Goal: Obtain resource: Download file/media

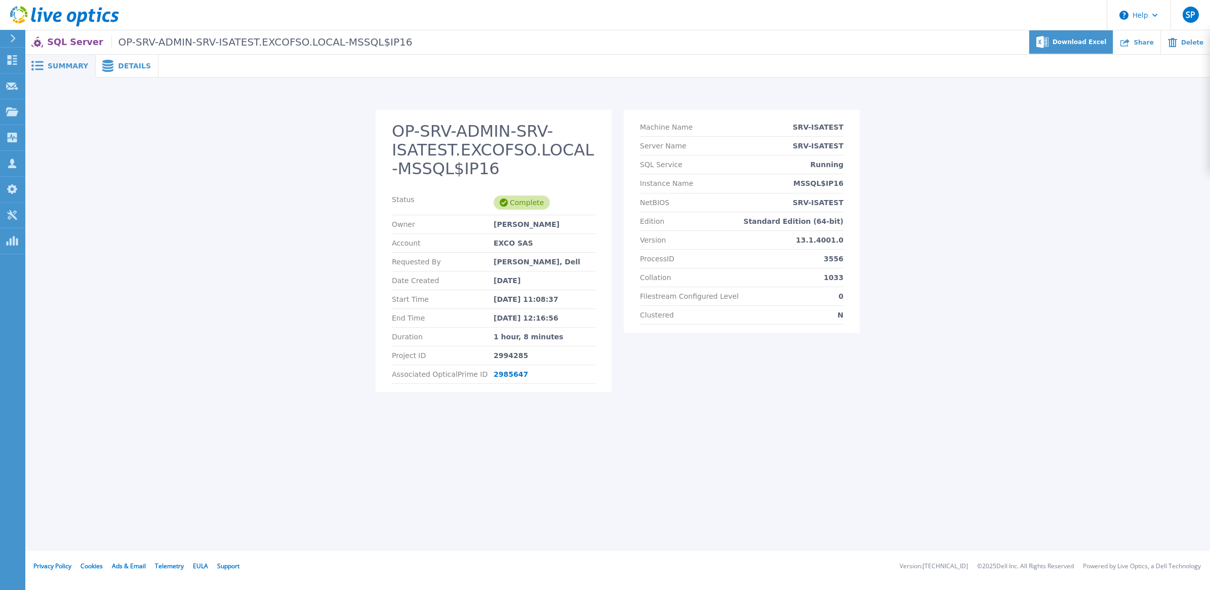
click at [1097, 36] on div "Download Excel" at bounding box center [1071, 42] width 84 height 24
click at [38, 65] on rect at bounding box center [39, 66] width 9 height 2
click at [47, 66] on span at bounding box center [36, 66] width 22 height 10
click at [58, 63] on span "Summary" at bounding box center [68, 65] width 41 height 7
click at [127, 62] on span "Details" at bounding box center [134, 65] width 33 height 7
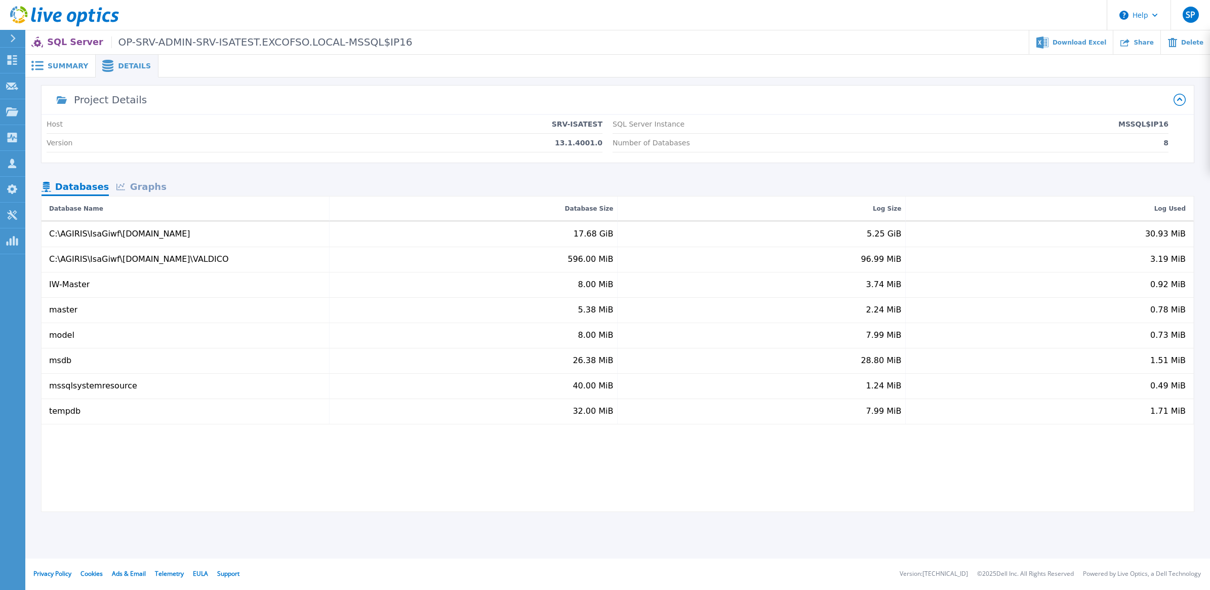
click at [150, 188] on div "Graphs" at bounding box center [141, 188] width 65 height 18
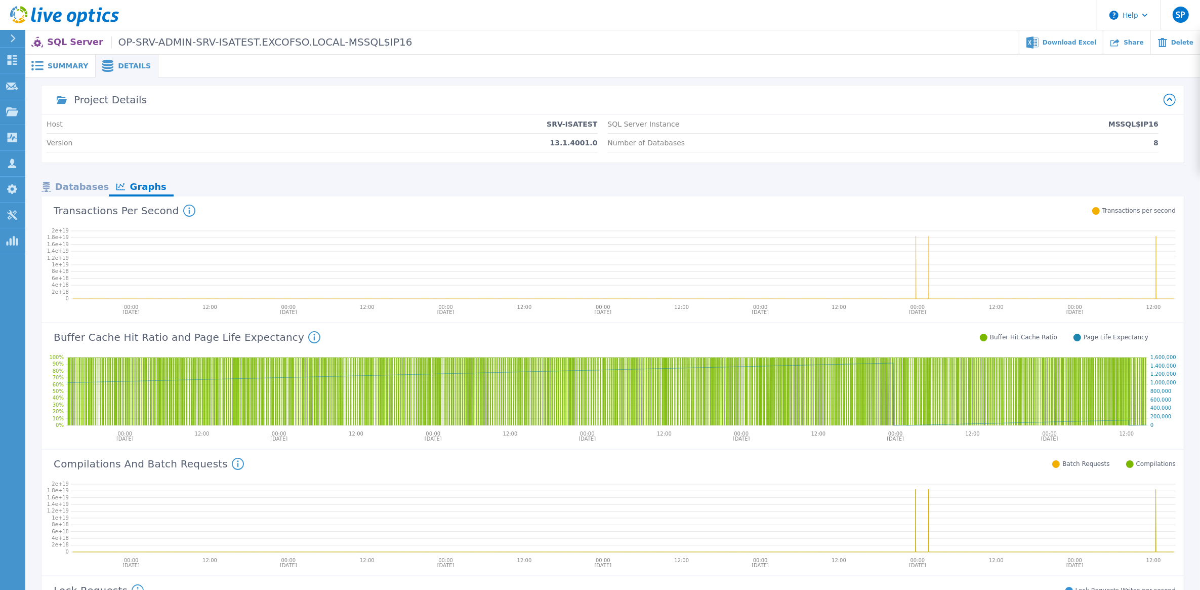
click at [107, 65] on icon at bounding box center [108, 66] width 12 height 12
click at [76, 184] on div "Databases" at bounding box center [75, 188] width 67 height 18
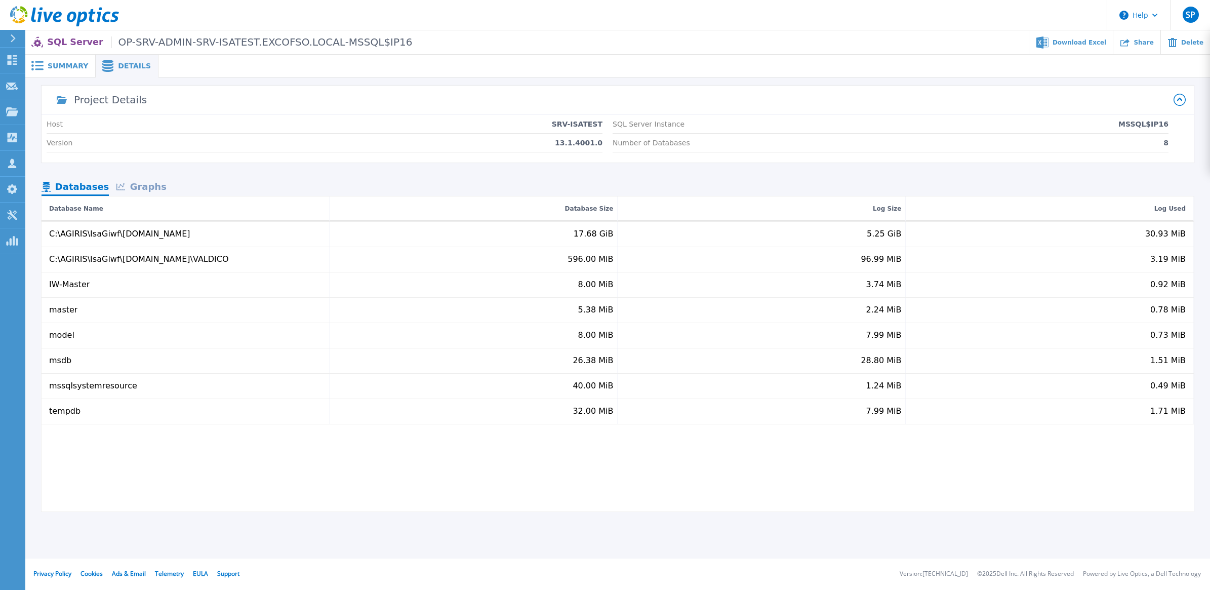
click at [165, 184] on div "Graphs" at bounding box center [141, 188] width 65 height 18
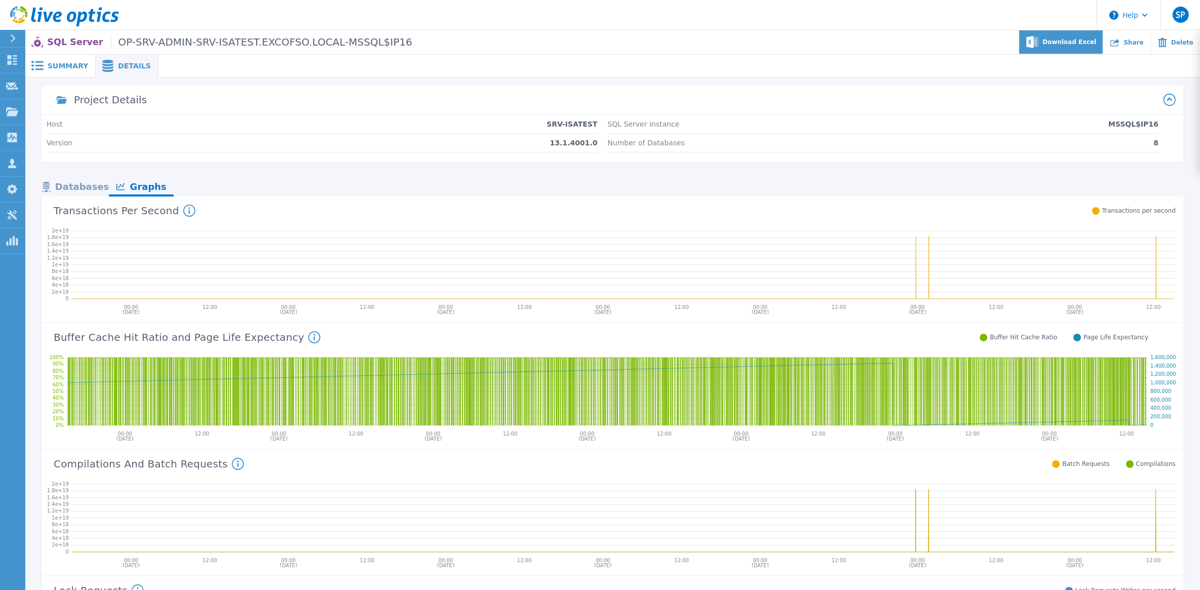
click at [1086, 42] on span "Download Excel" at bounding box center [1070, 42] width 54 height 6
click at [59, 62] on span "Summary" at bounding box center [68, 65] width 41 height 7
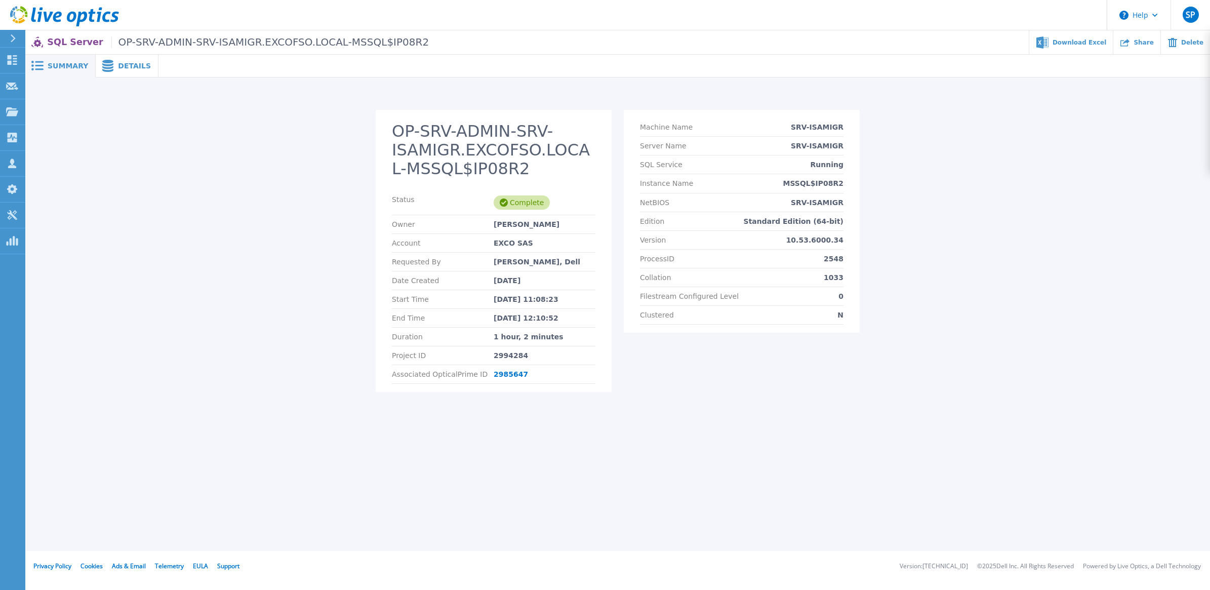
click at [130, 64] on span "Details" at bounding box center [134, 65] width 33 height 7
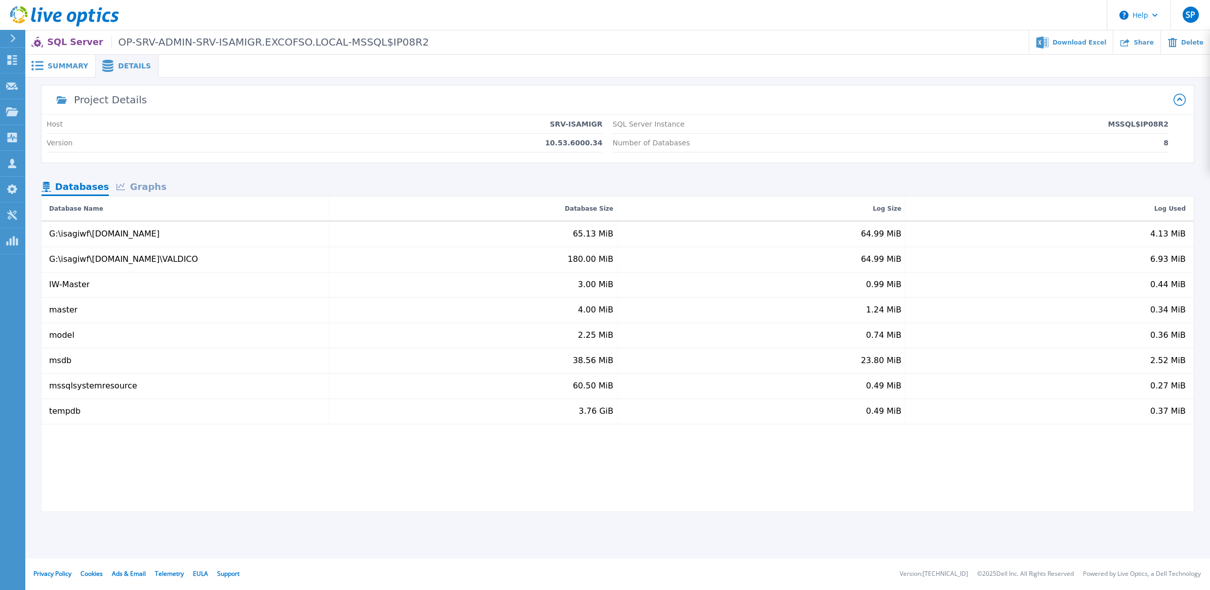
click at [148, 188] on div "Graphs" at bounding box center [141, 188] width 65 height 18
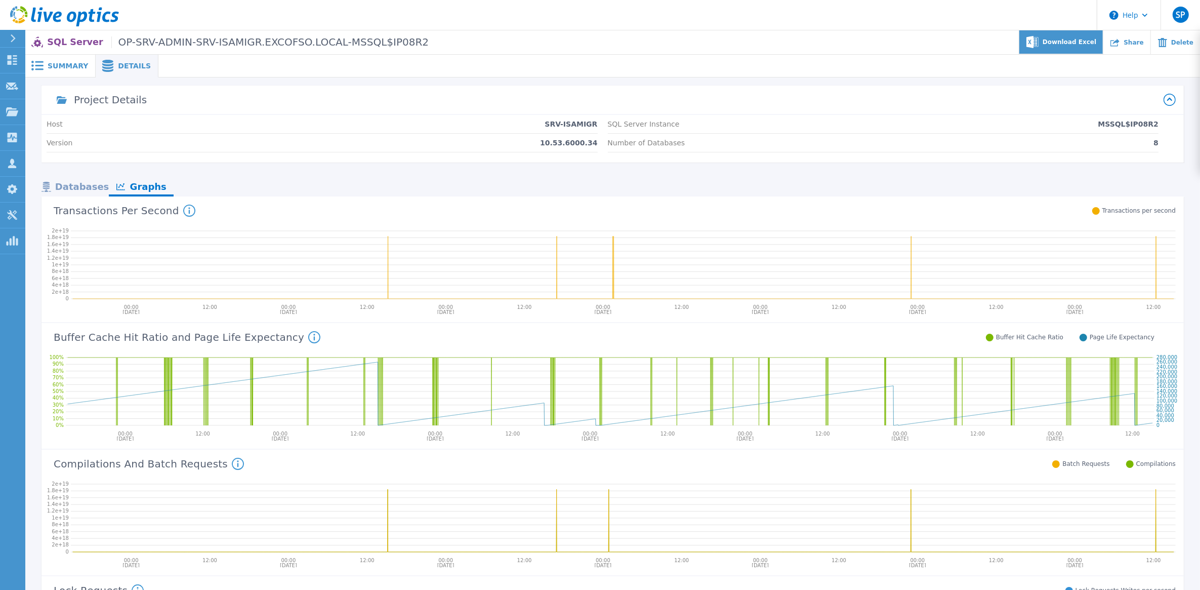
click at [1080, 39] on span "Download Excel" at bounding box center [1070, 42] width 54 height 6
click at [73, 185] on div "Databases" at bounding box center [75, 188] width 67 height 18
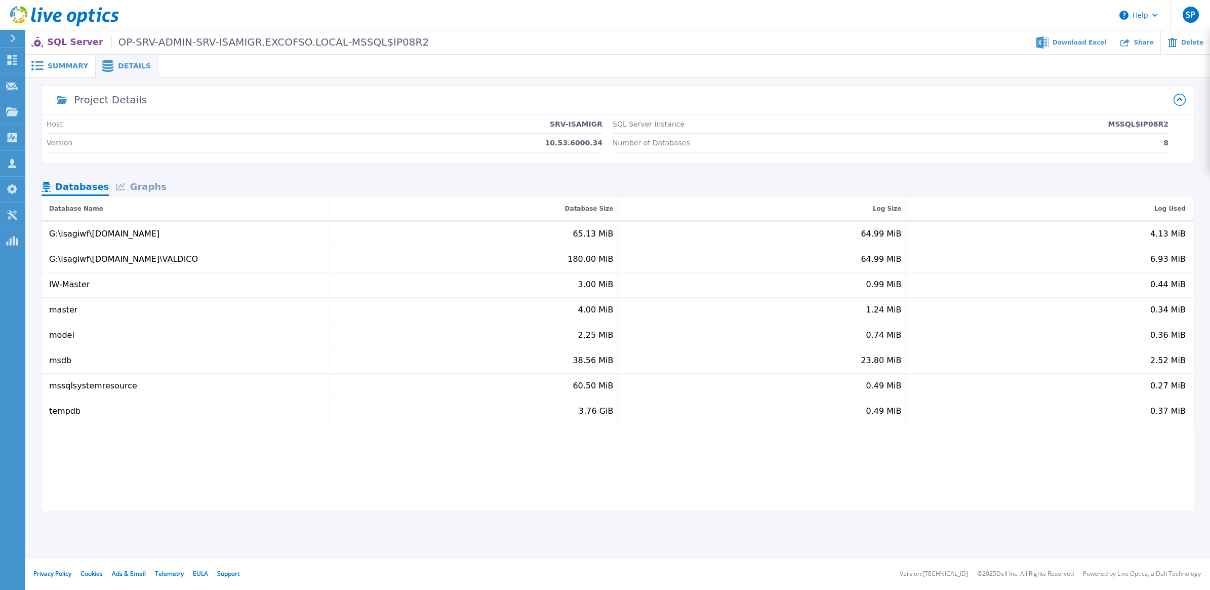
click at [56, 62] on span "Summary" at bounding box center [68, 65] width 41 height 7
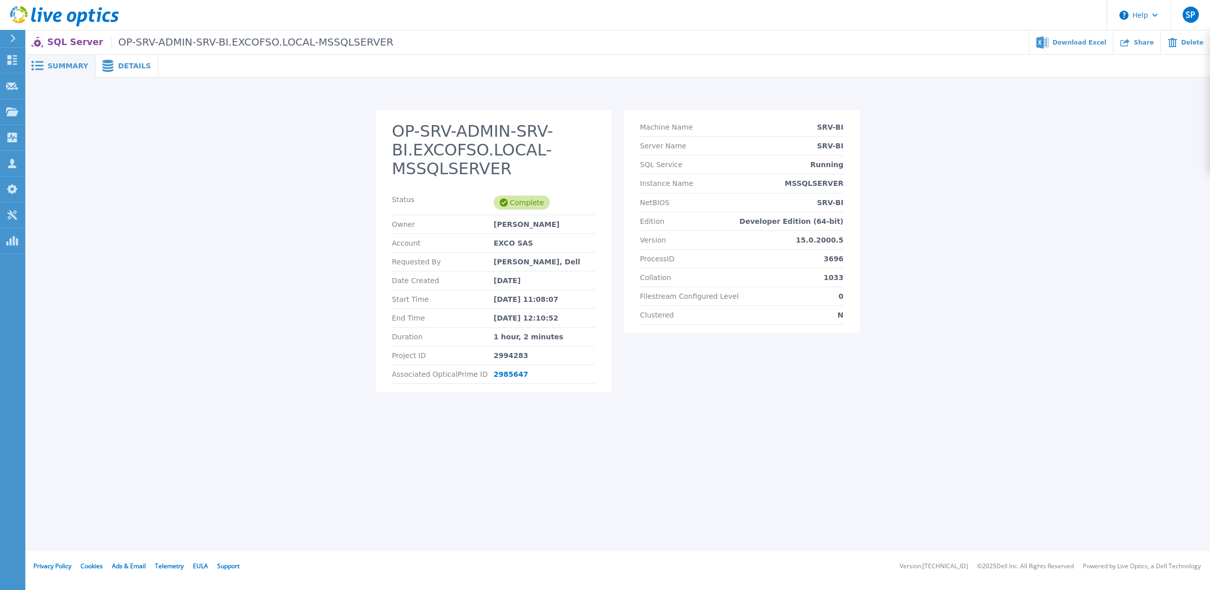
click at [123, 69] on span "Details" at bounding box center [134, 65] width 33 height 7
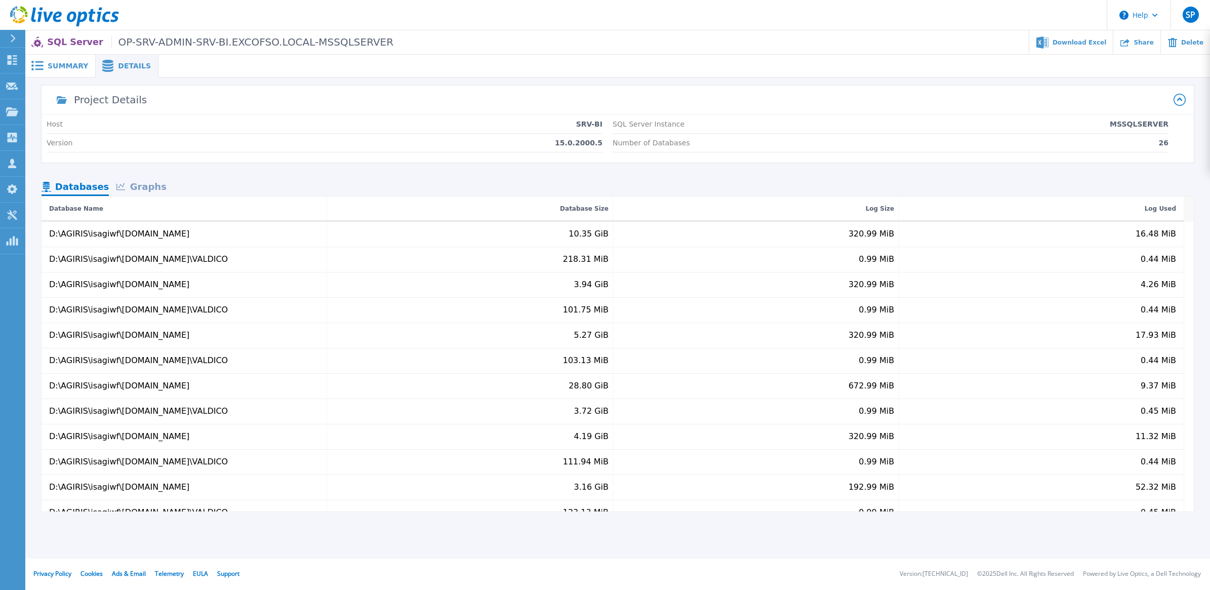
click at [155, 188] on div "Graphs" at bounding box center [141, 188] width 65 height 18
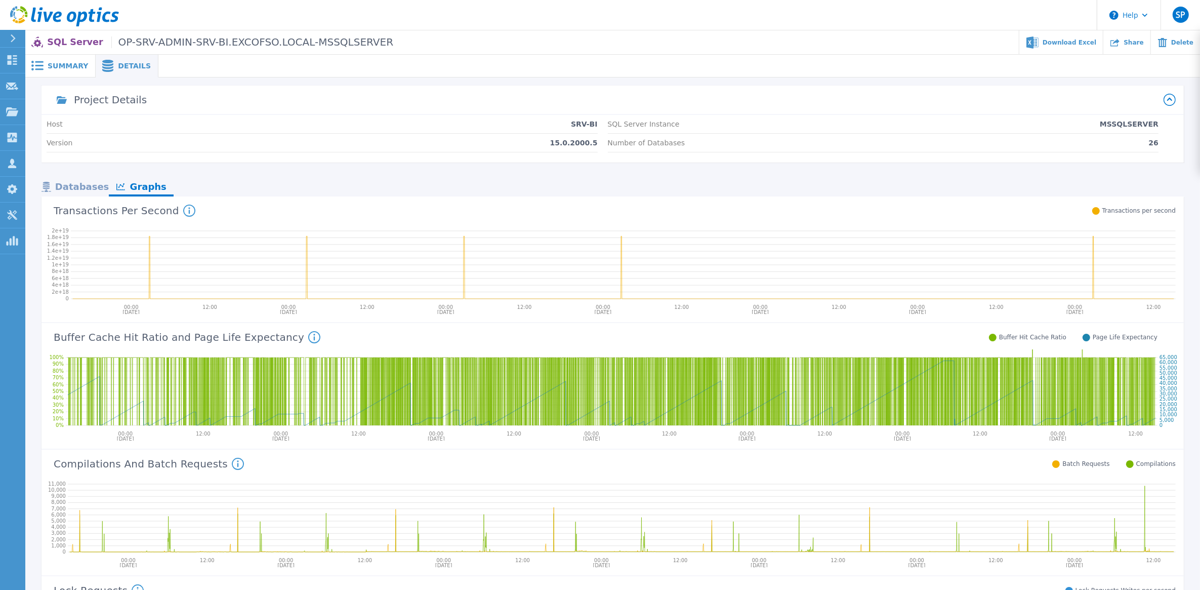
click at [52, 67] on span "Summary" at bounding box center [68, 65] width 41 height 7
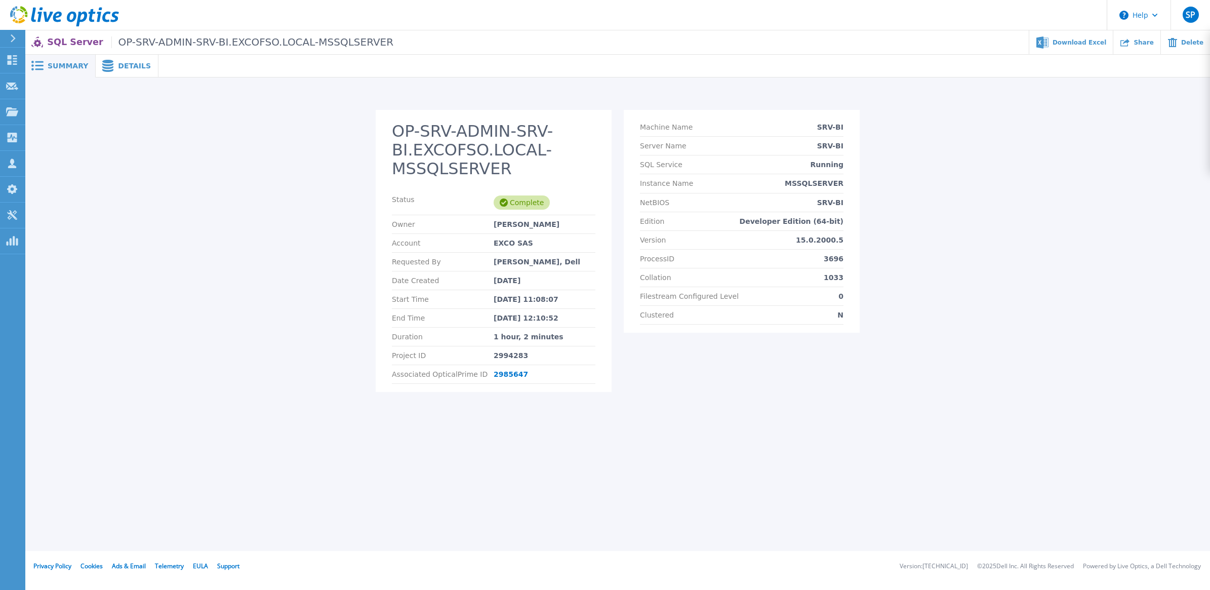
click at [123, 64] on span "Details" at bounding box center [134, 65] width 33 height 7
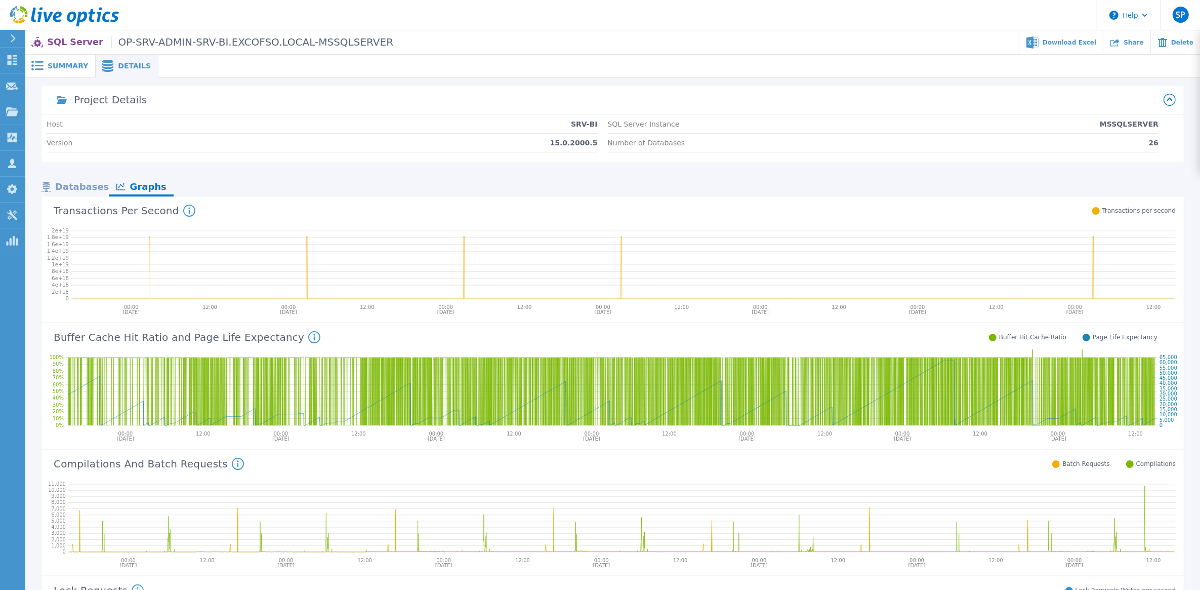
click at [90, 190] on div "Databases" at bounding box center [75, 188] width 67 height 18
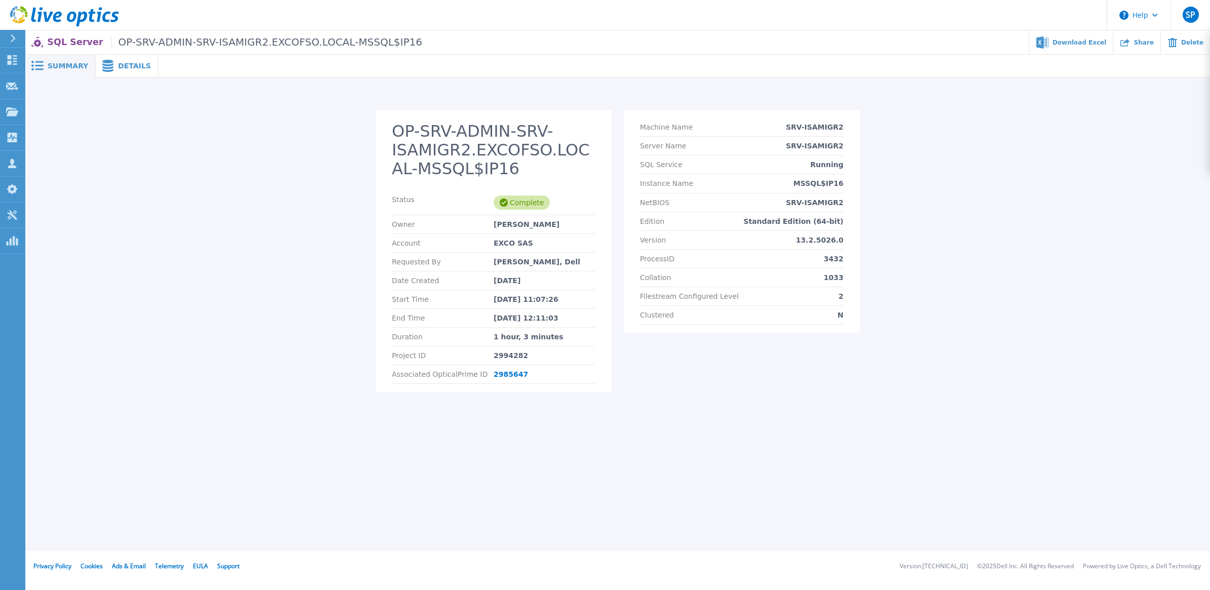
click at [109, 65] on span at bounding box center [107, 66] width 22 height 12
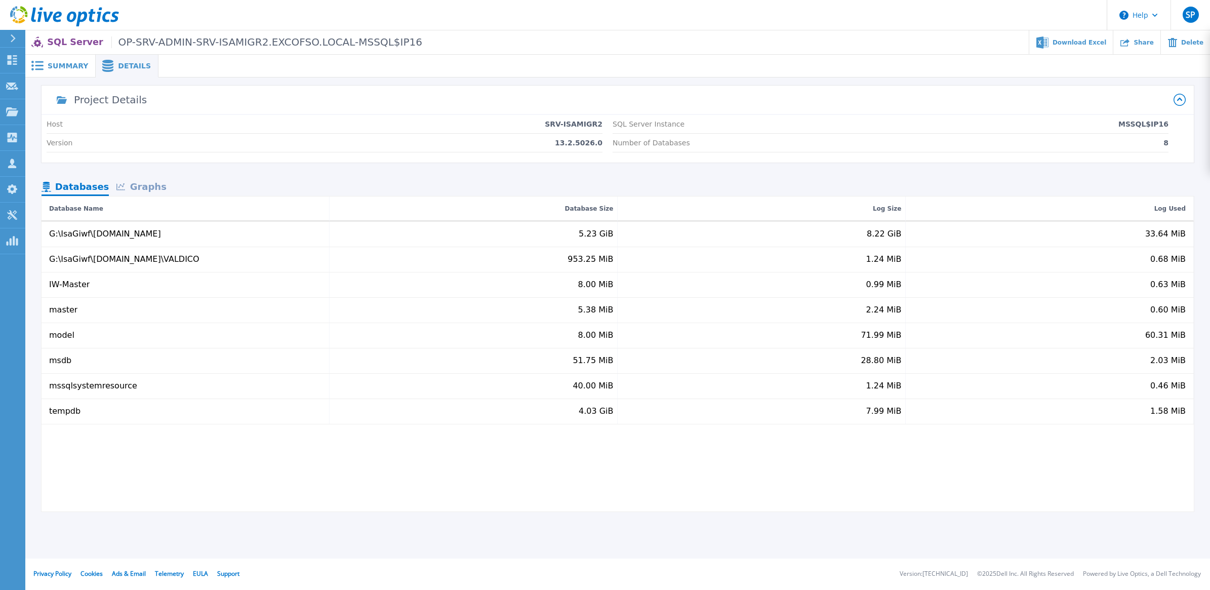
click at [49, 52] on div "SQL Server OP-SRV-ADMIN-SRV-ISAMIGR2.EXCOFSO.LOCAL-MSSQL$IP16 Download Excel Sh…" at bounding box center [617, 42] width 1185 height 24
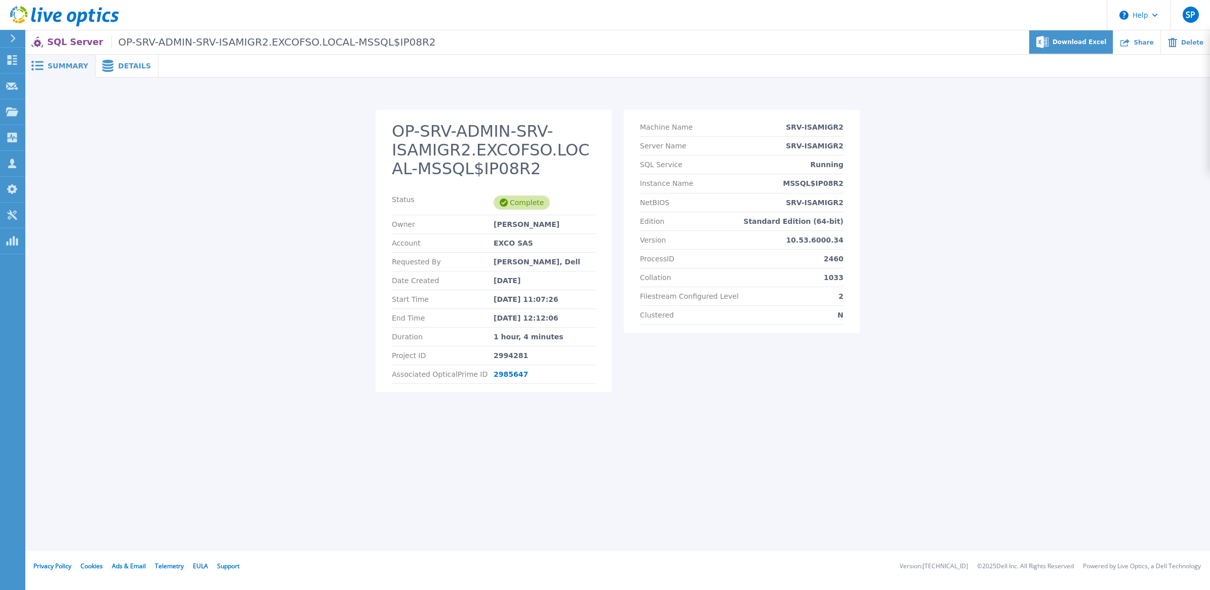
click at [1092, 42] on span "Download Excel" at bounding box center [1080, 42] width 54 height 6
click at [119, 63] on span "Details" at bounding box center [134, 65] width 33 height 7
click at [1102, 42] on span "Download Excel" at bounding box center [1080, 42] width 54 height 6
click at [120, 67] on span "Details" at bounding box center [134, 65] width 33 height 7
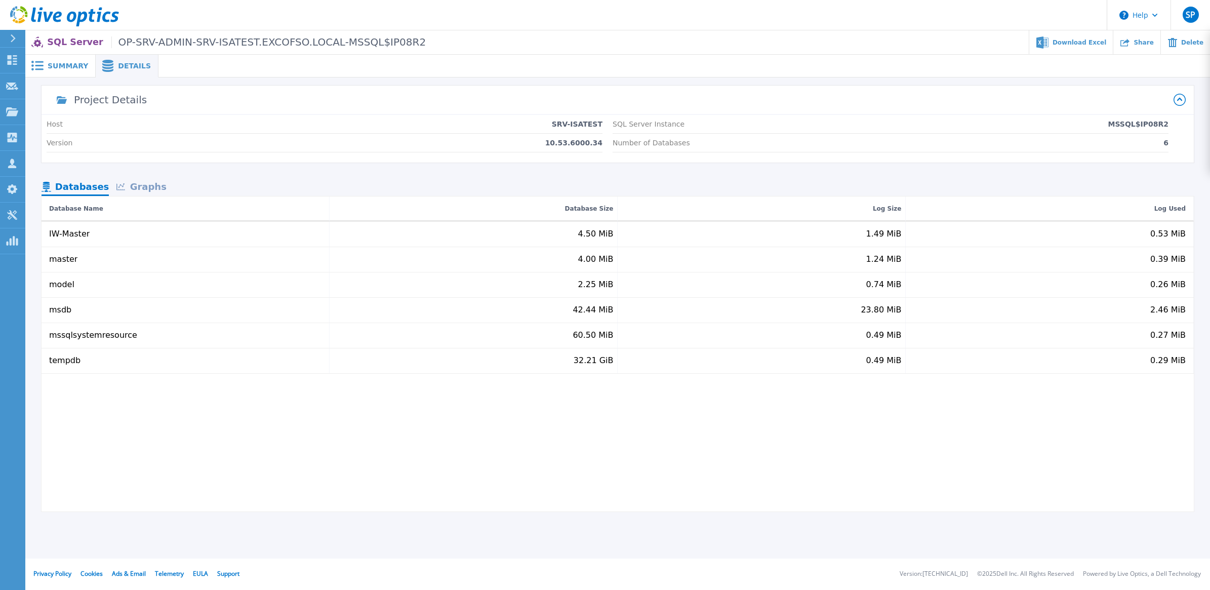
click at [67, 69] on span "Summary" at bounding box center [68, 65] width 41 height 7
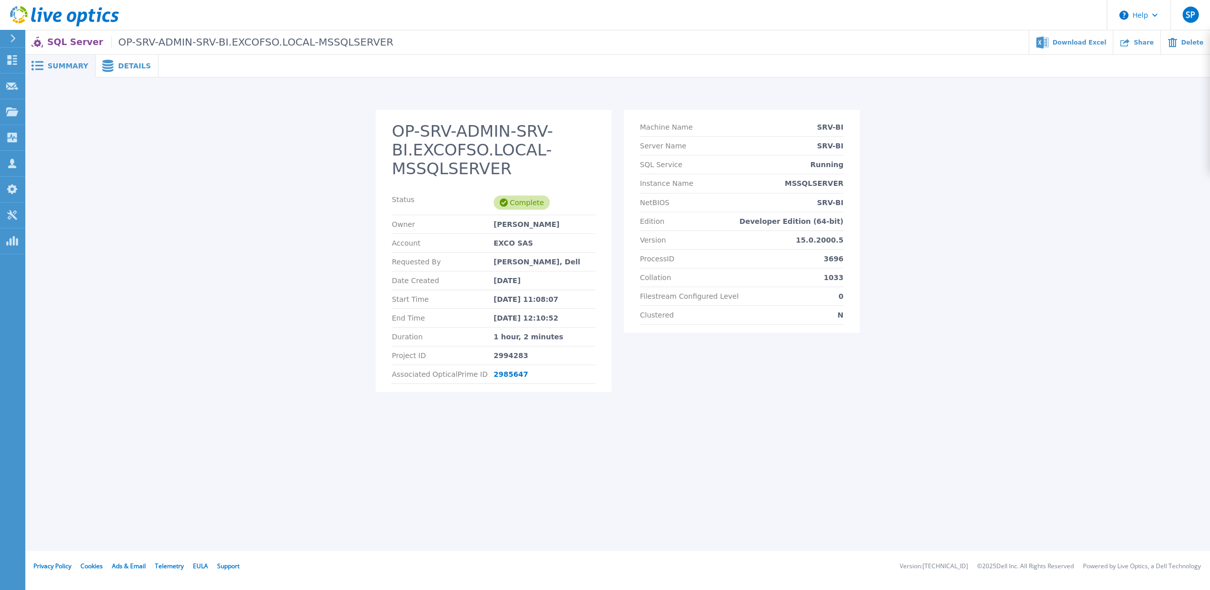
click at [128, 63] on span "Details" at bounding box center [134, 65] width 33 height 7
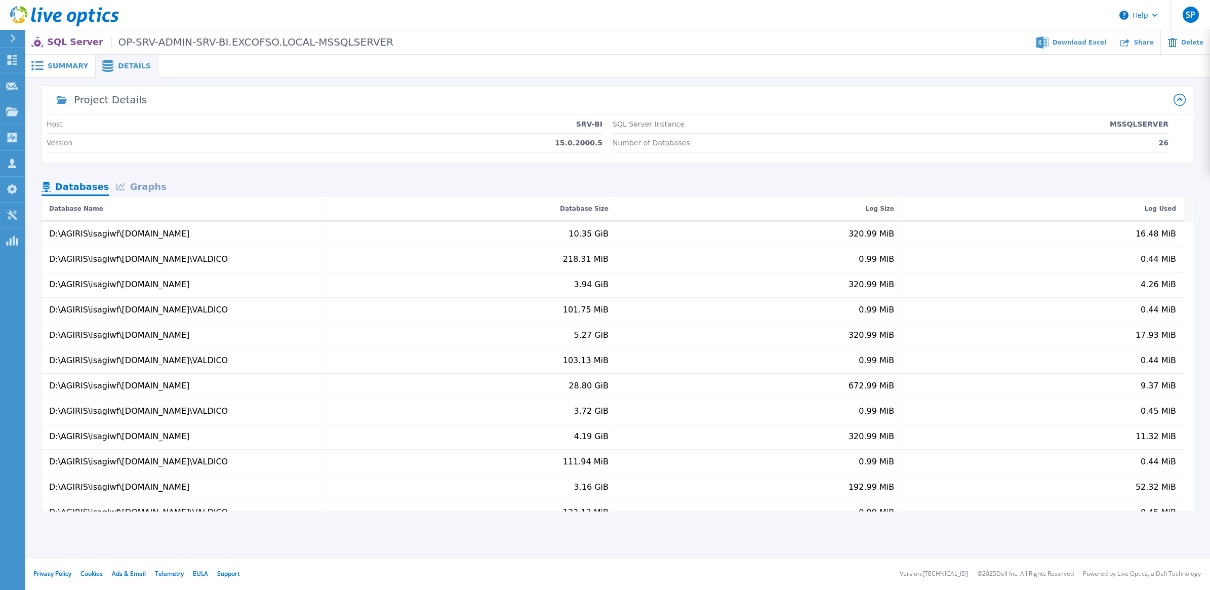
drag, startPoint x: 133, startPoint y: 185, endPoint x: 99, endPoint y: 187, distance: 34.0
click at [133, 185] on div "Graphs" at bounding box center [141, 188] width 65 height 18
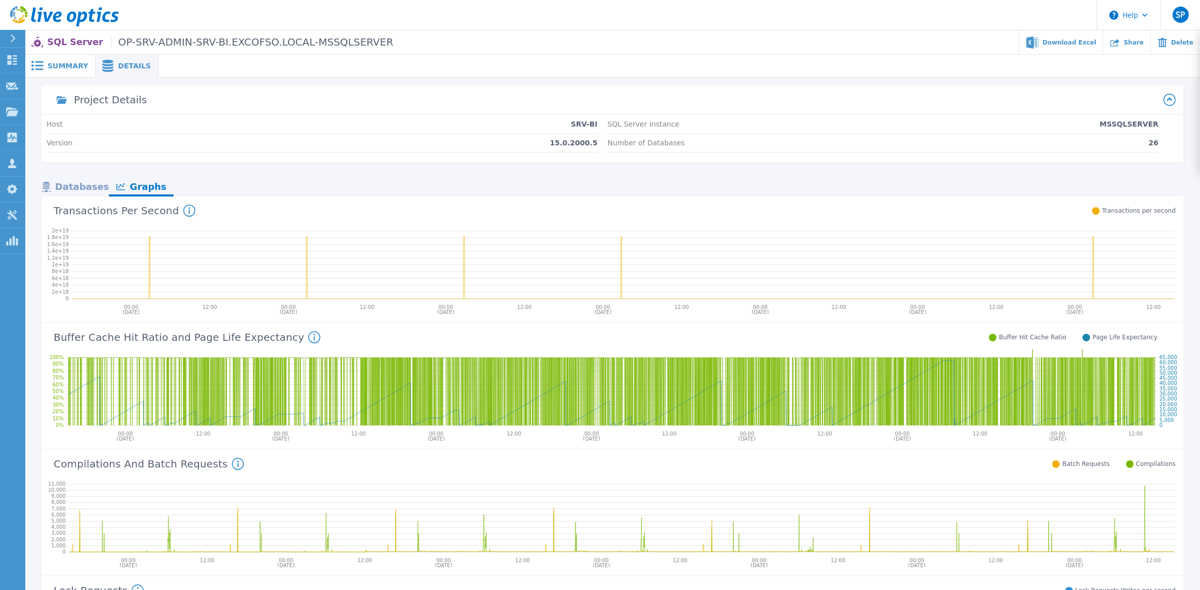
click at [84, 188] on div "Databases" at bounding box center [75, 188] width 67 height 18
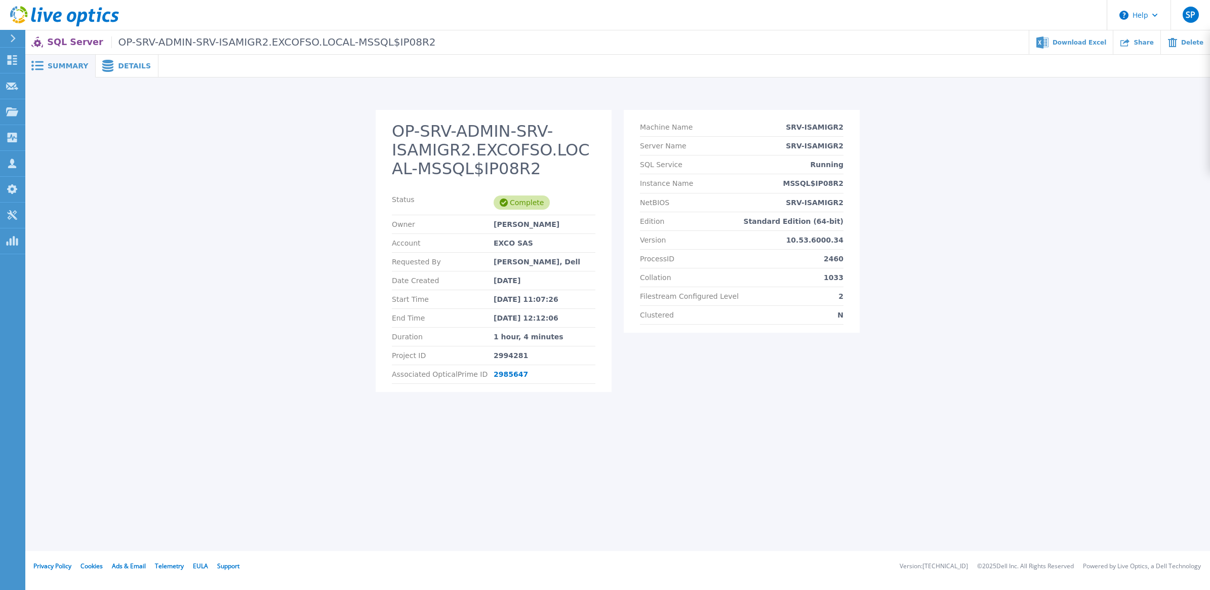
click at [123, 62] on span "Details" at bounding box center [134, 65] width 33 height 7
click at [122, 62] on span "Details" at bounding box center [134, 65] width 33 height 7
click at [122, 64] on span "Details" at bounding box center [134, 65] width 33 height 7
click at [111, 61] on span at bounding box center [107, 66] width 22 height 12
click at [123, 69] on span "Details" at bounding box center [134, 65] width 33 height 7
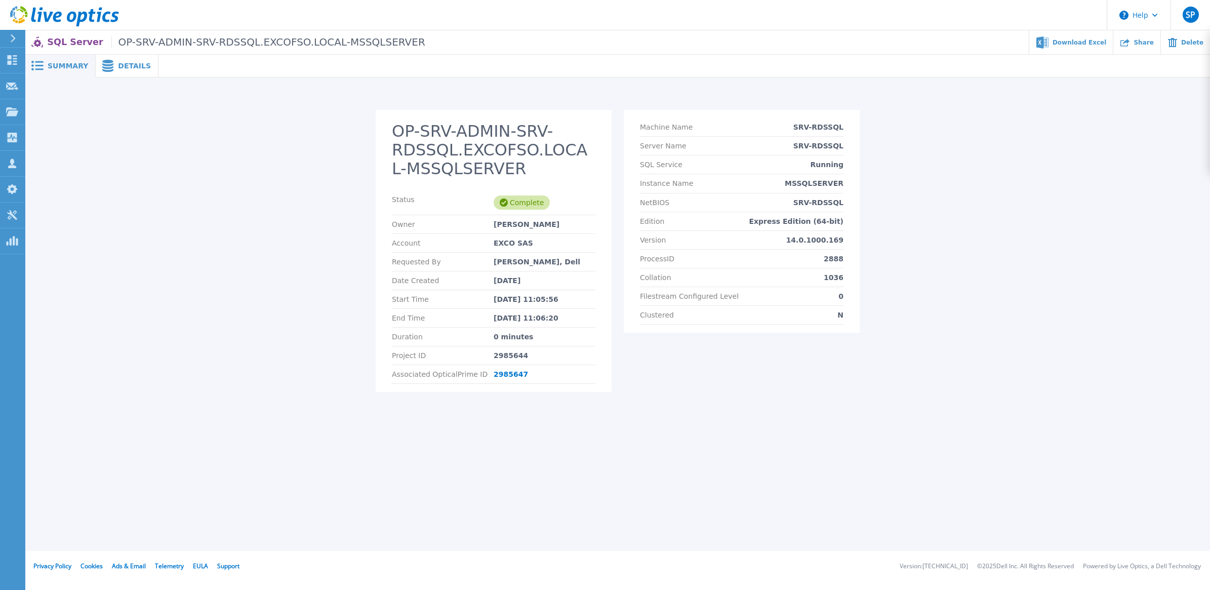
click at [118, 62] on span "Details" at bounding box center [134, 65] width 33 height 7
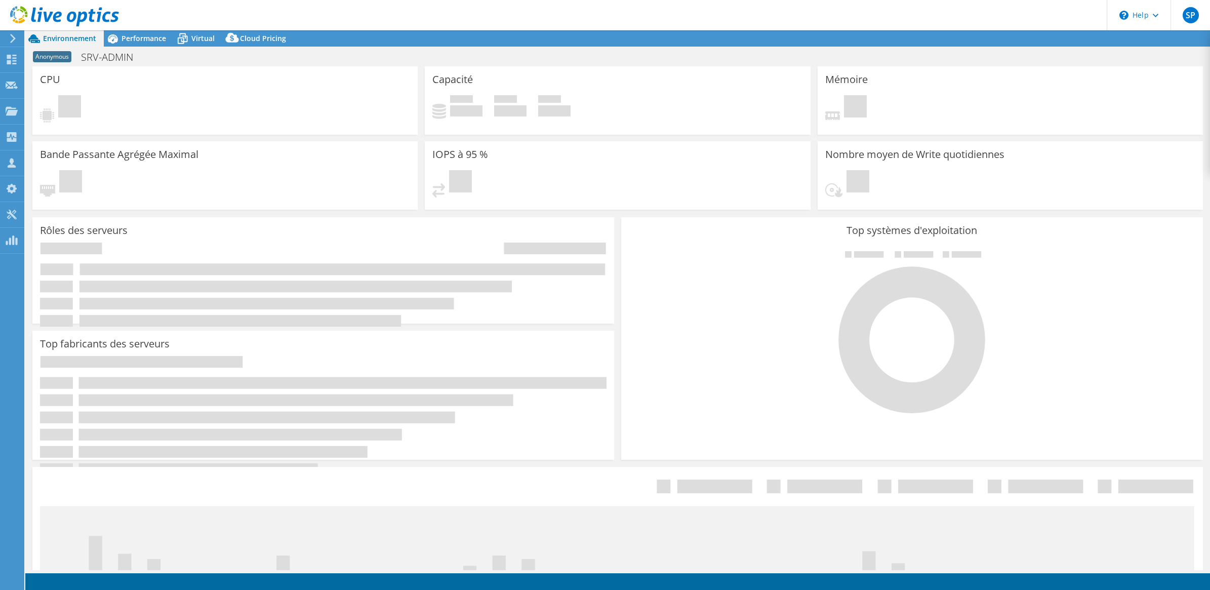
select select "USD"
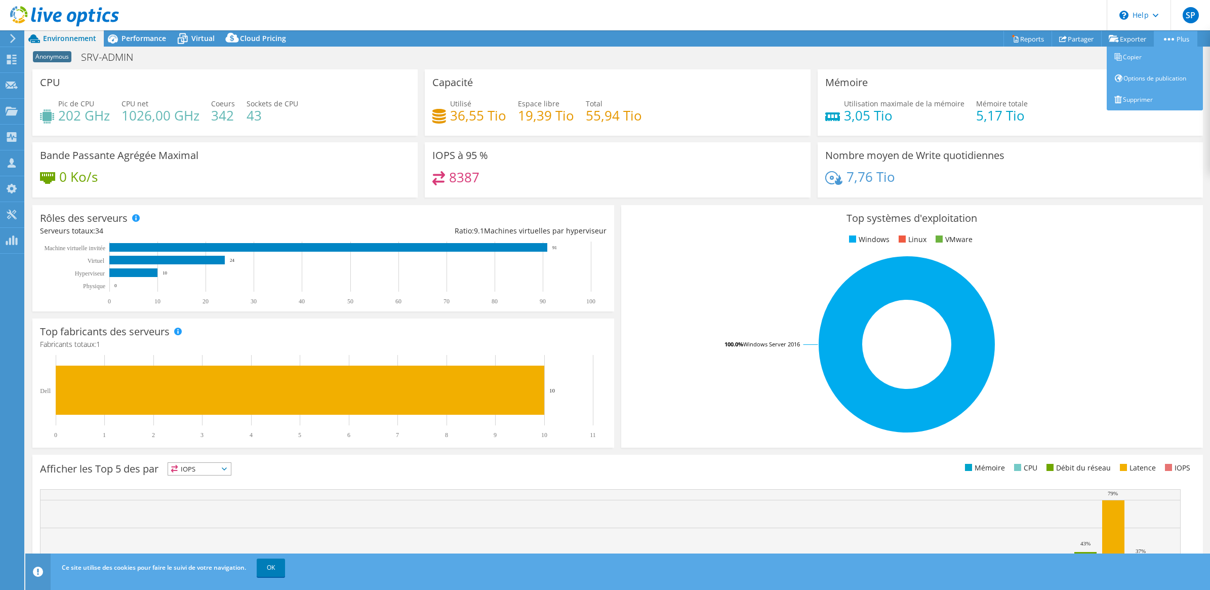
click at [1174, 36] on link "Plus" at bounding box center [1176, 39] width 44 height 16
click at [1152, 53] on link "Copier" at bounding box center [1155, 57] width 96 height 21
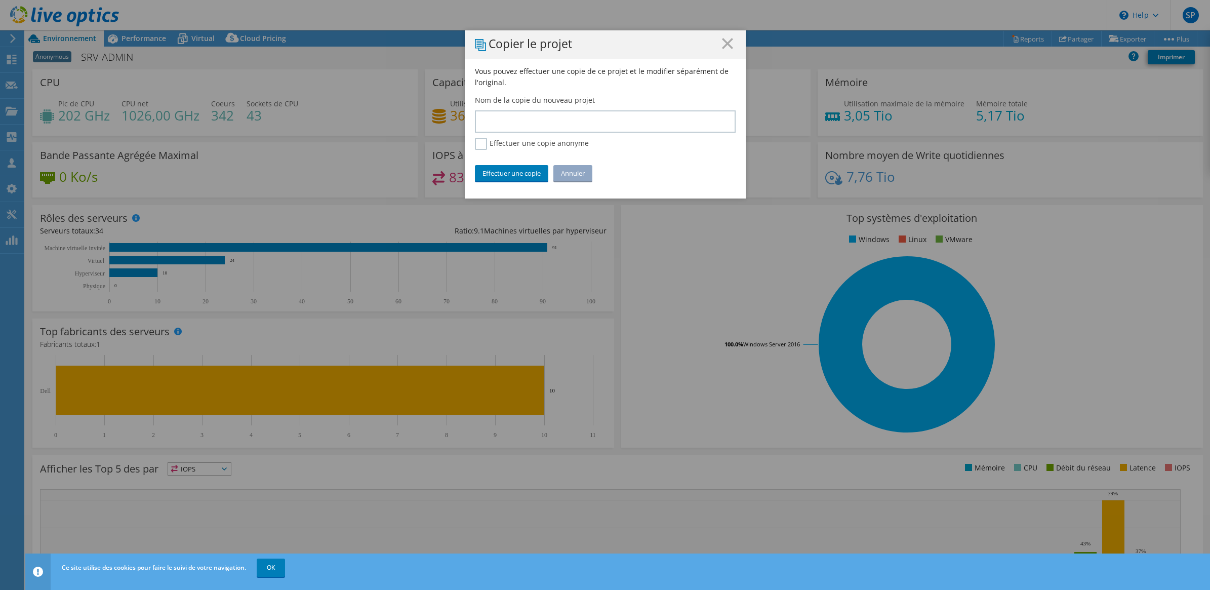
click at [715, 46] on h1 "Copier le projet" at bounding box center [605, 44] width 261 height 13
click at [728, 42] on h1 "Copier le projet" at bounding box center [605, 44] width 261 height 13
click at [575, 173] on link "Annuler" at bounding box center [572, 173] width 39 height 16
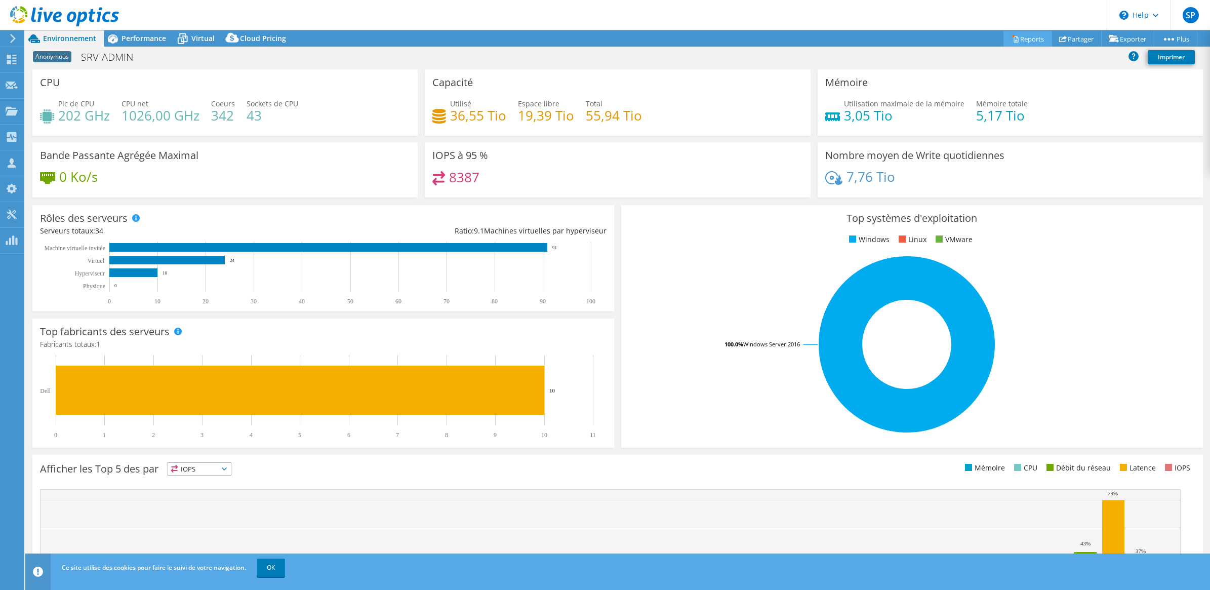
click at [1019, 37] on link "Reports" at bounding box center [1027, 39] width 49 height 16
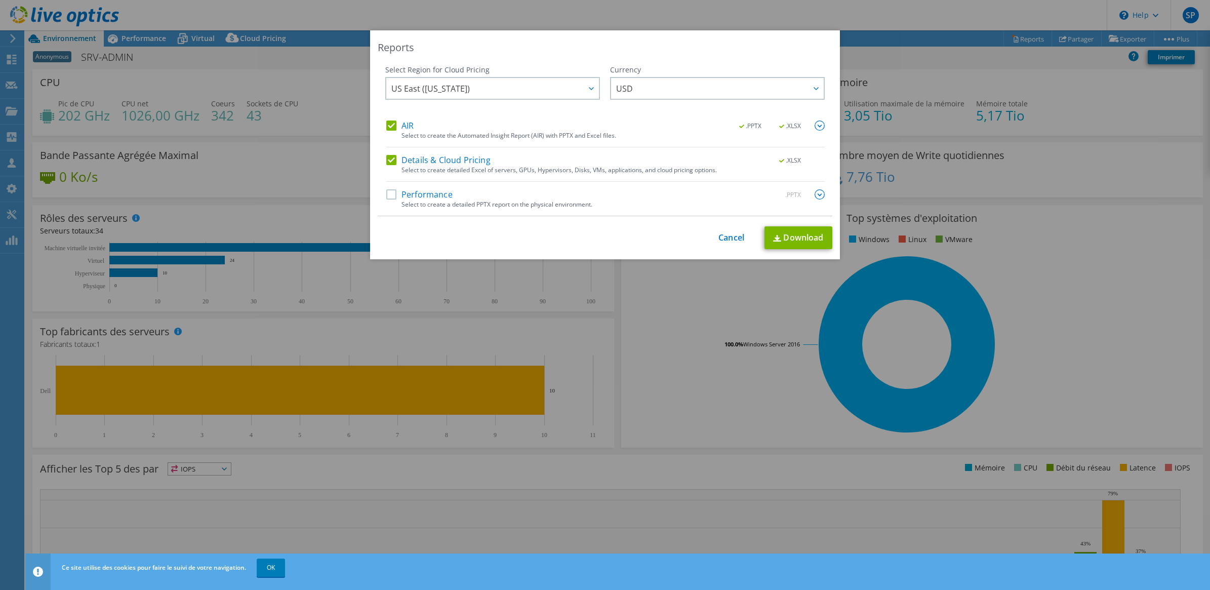
click at [419, 195] on label "Performance" at bounding box center [419, 194] width 66 height 10
click at [0, 0] on input "Performance" at bounding box center [0, 0] width 0 height 0
click at [499, 84] on span "US East (Virginia)" at bounding box center [495, 88] width 208 height 21
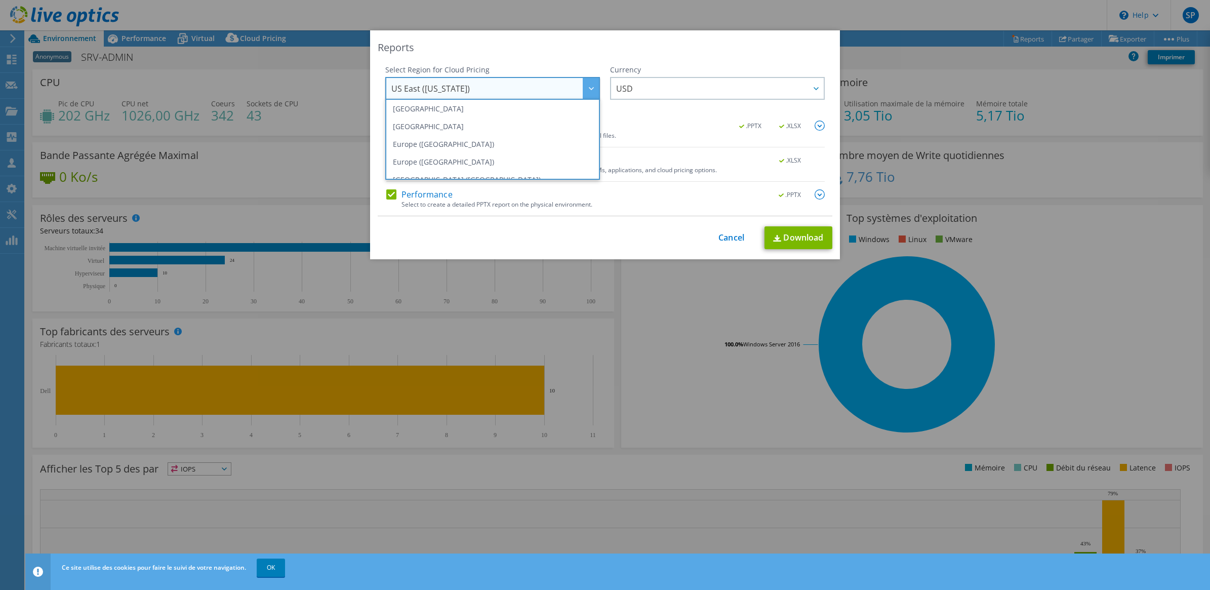
scroll to position [93, 0]
click at [468, 135] on li "Europe (Frankfurt)" at bounding box center [493, 142] width 210 height 18
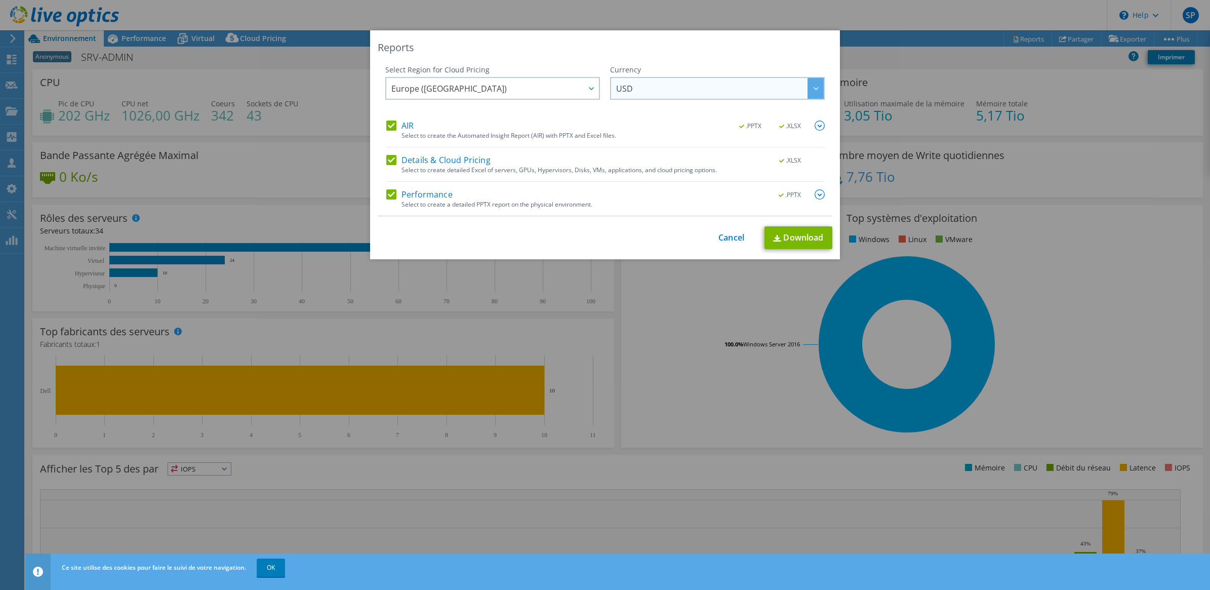
click at [707, 89] on span "USD" at bounding box center [720, 88] width 208 height 21
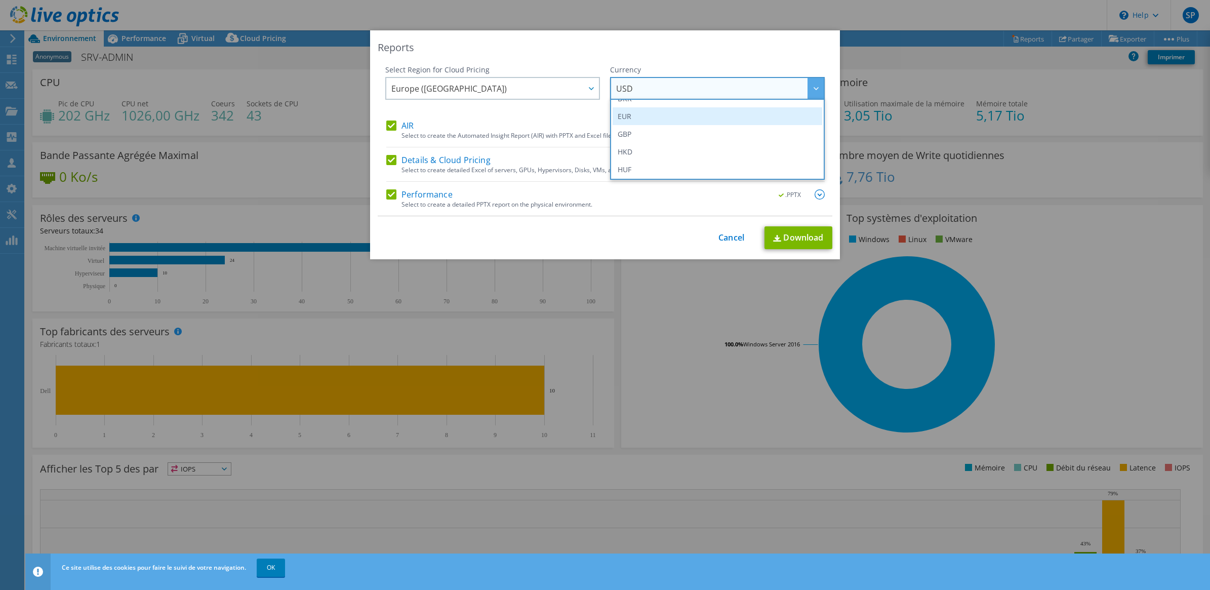
click at [664, 110] on li "EUR" at bounding box center [718, 116] width 210 height 18
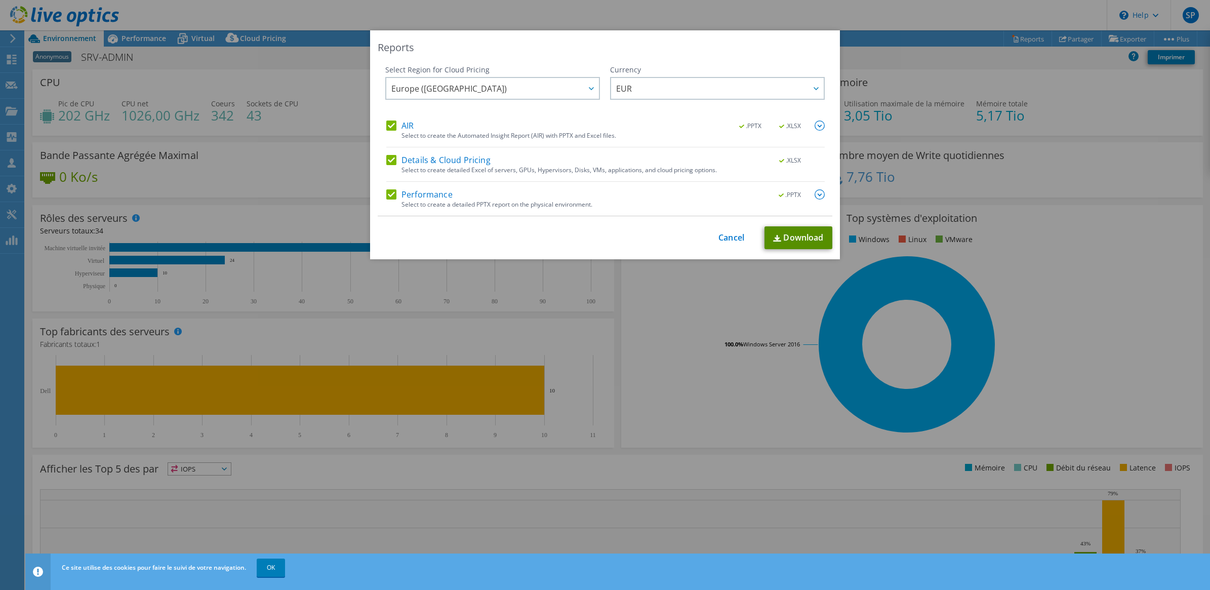
click at [811, 234] on link "Download" at bounding box center [798, 237] width 68 height 23
click at [725, 236] on link "Cancel" at bounding box center [731, 238] width 26 height 10
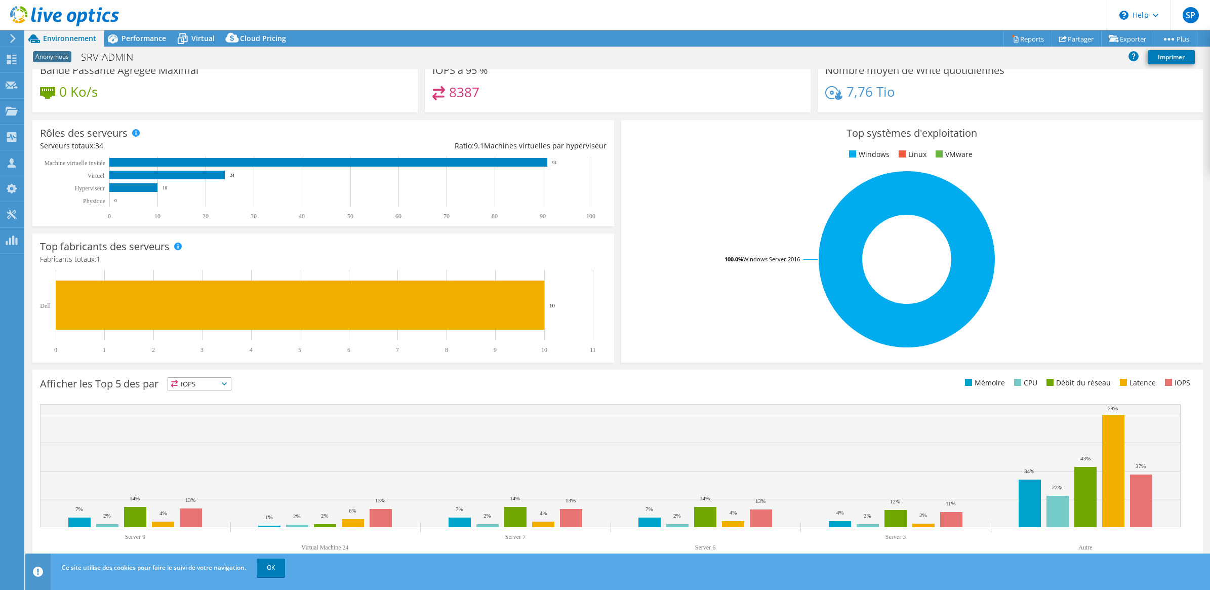
scroll to position [0, 0]
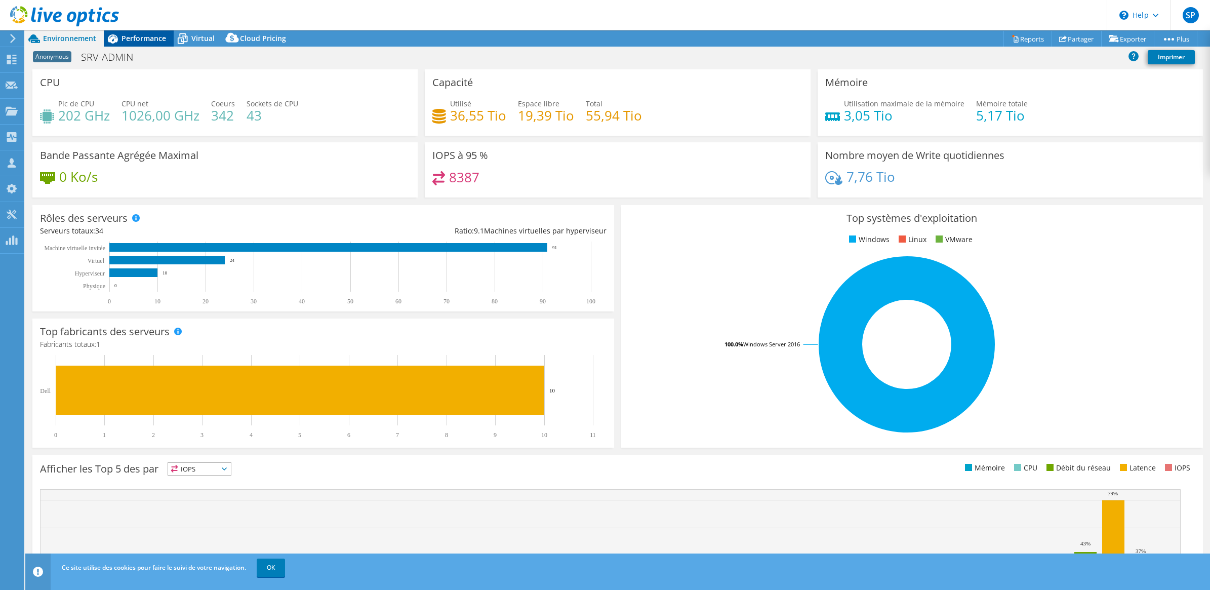
click at [130, 41] on span "Performance" at bounding box center [144, 38] width 45 height 10
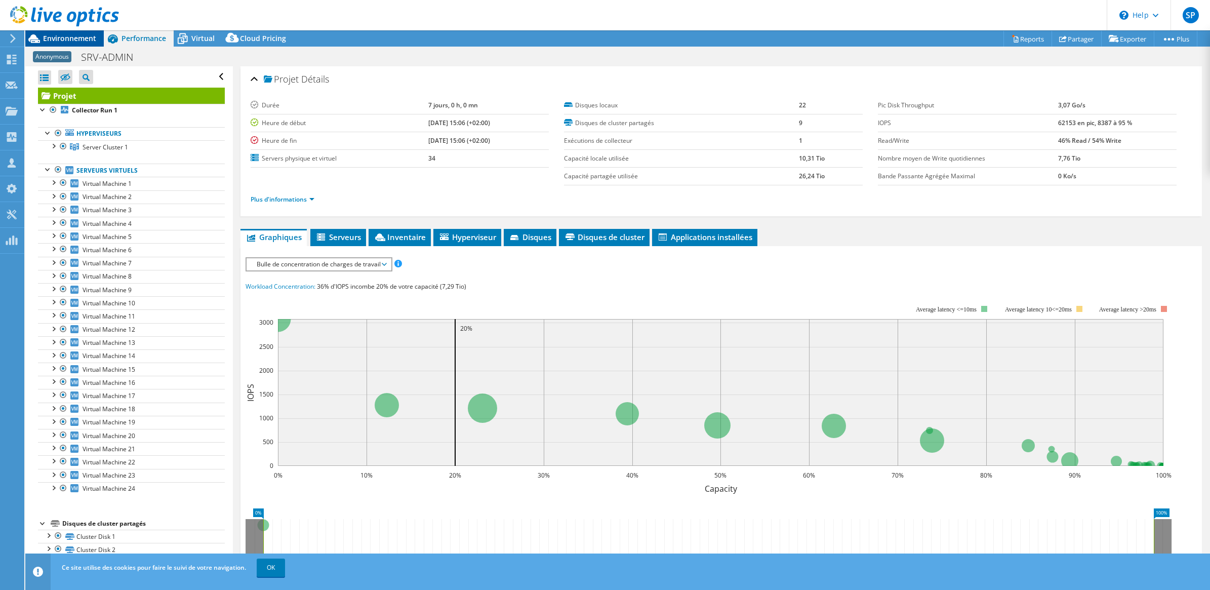
click at [56, 38] on span "Environnement" at bounding box center [69, 38] width 53 height 10
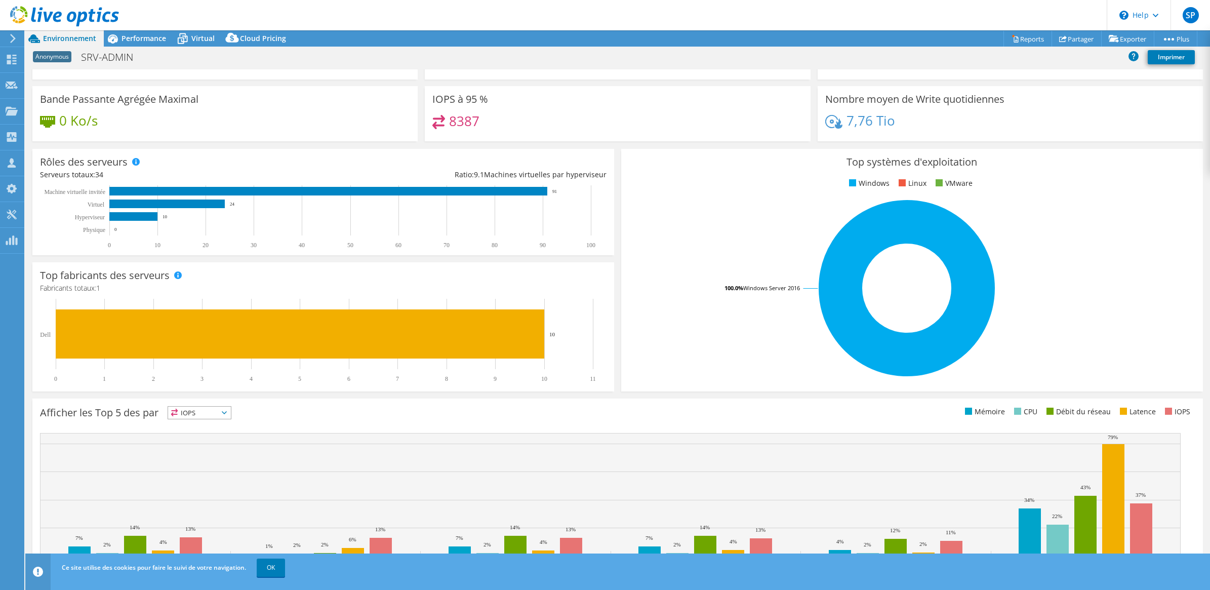
scroll to position [85, 0]
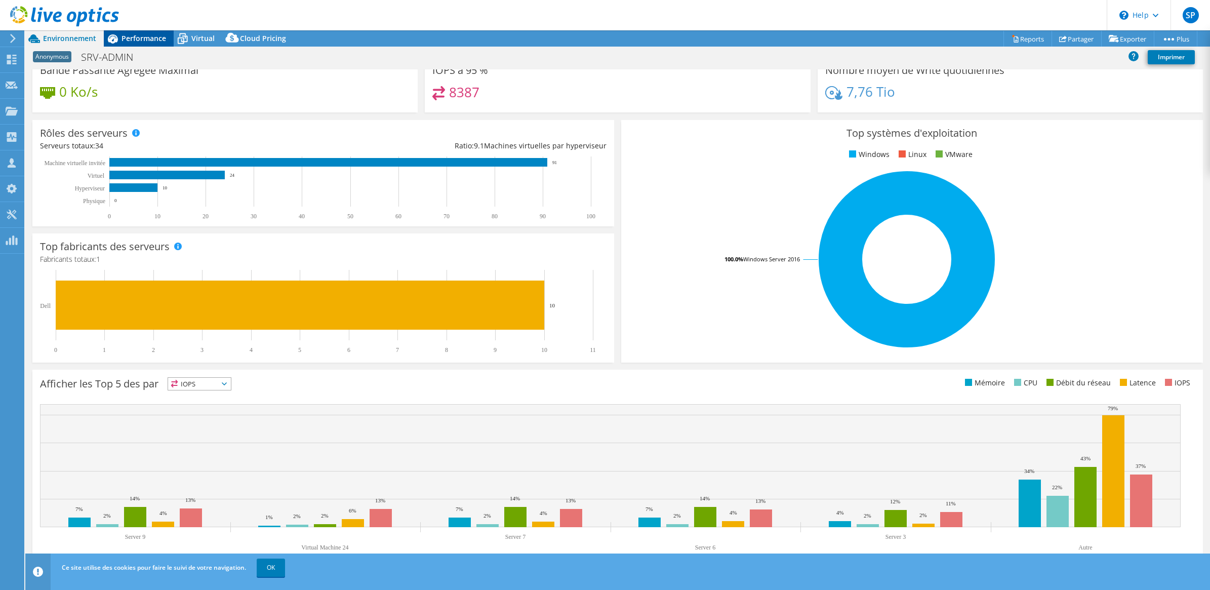
click at [143, 37] on span "Performance" at bounding box center [144, 38] width 45 height 10
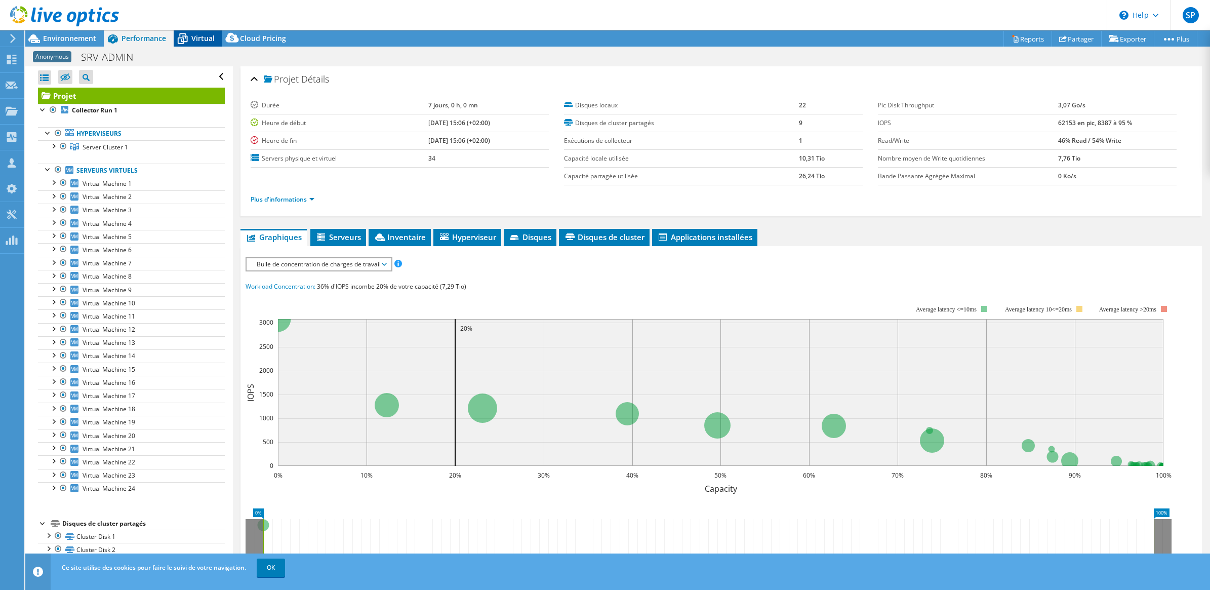
click at [204, 39] on span "Virtual" at bounding box center [202, 38] width 23 height 10
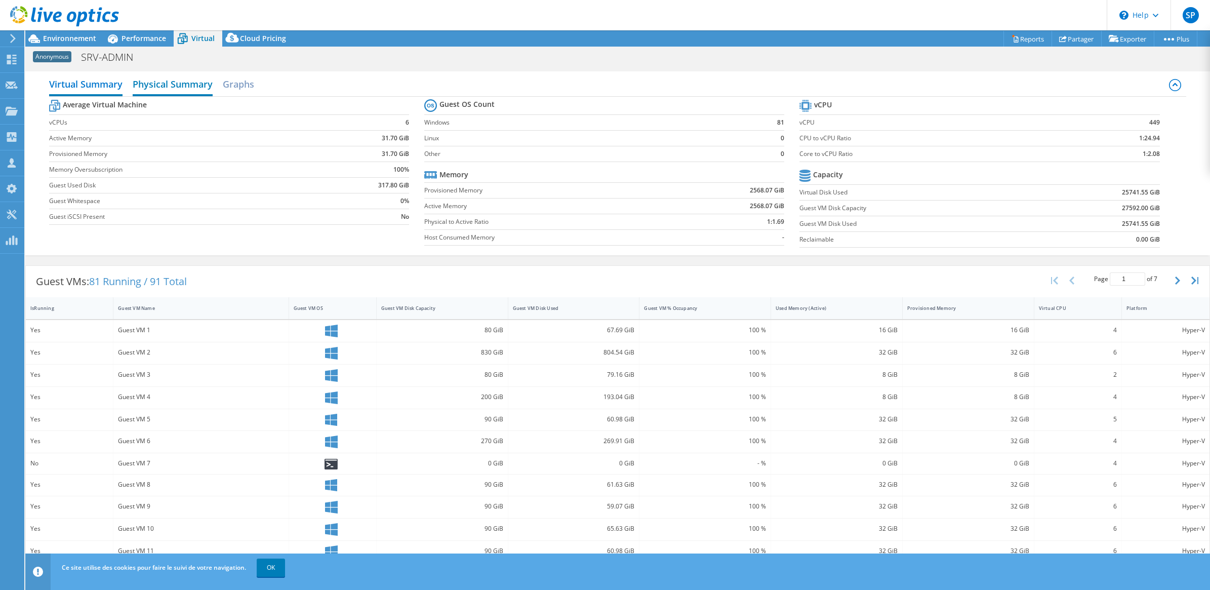
click at [190, 84] on h2 "Physical Summary" at bounding box center [173, 85] width 80 height 22
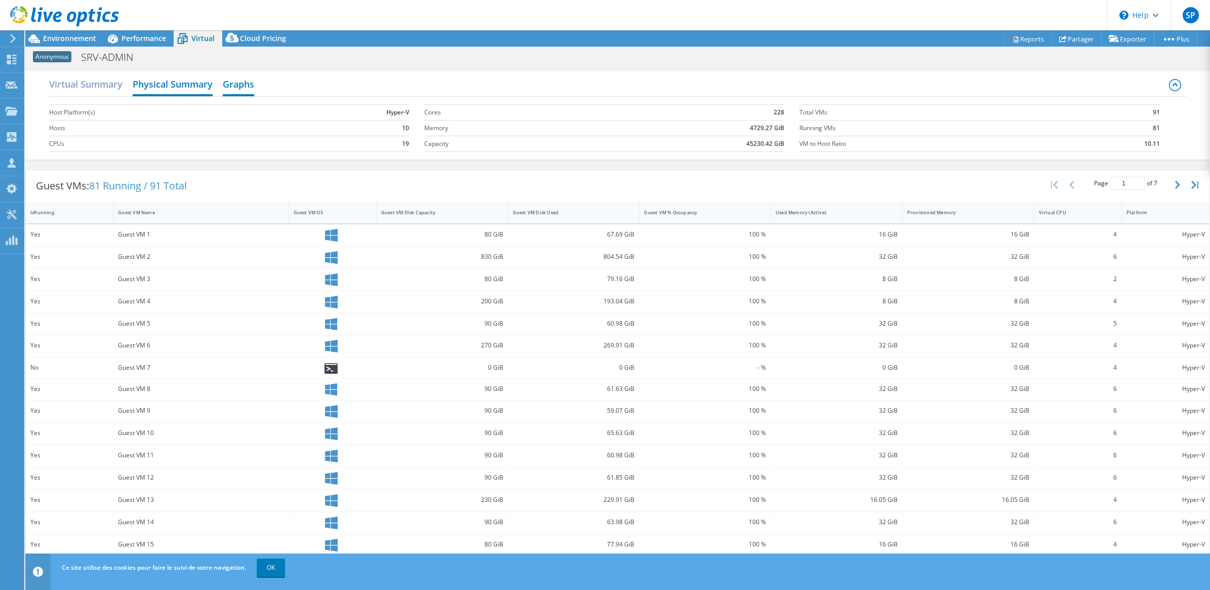
click at [237, 85] on h2 "Graphs" at bounding box center [238, 85] width 31 height 22
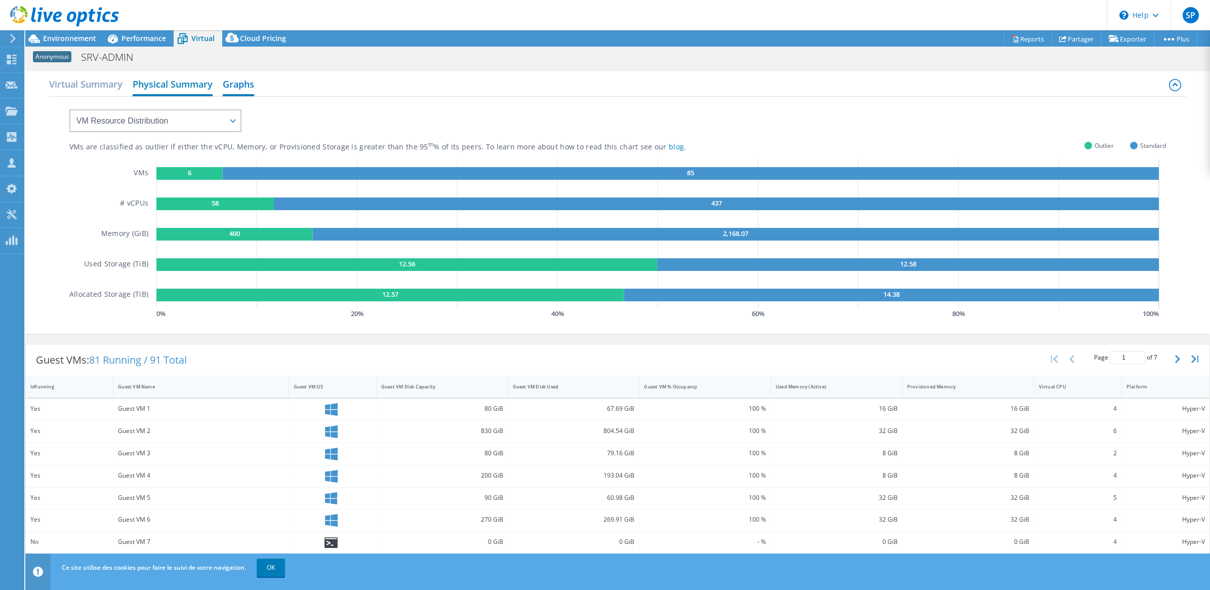
click at [180, 89] on h2 "Physical Summary" at bounding box center [173, 85] width 80 height 22
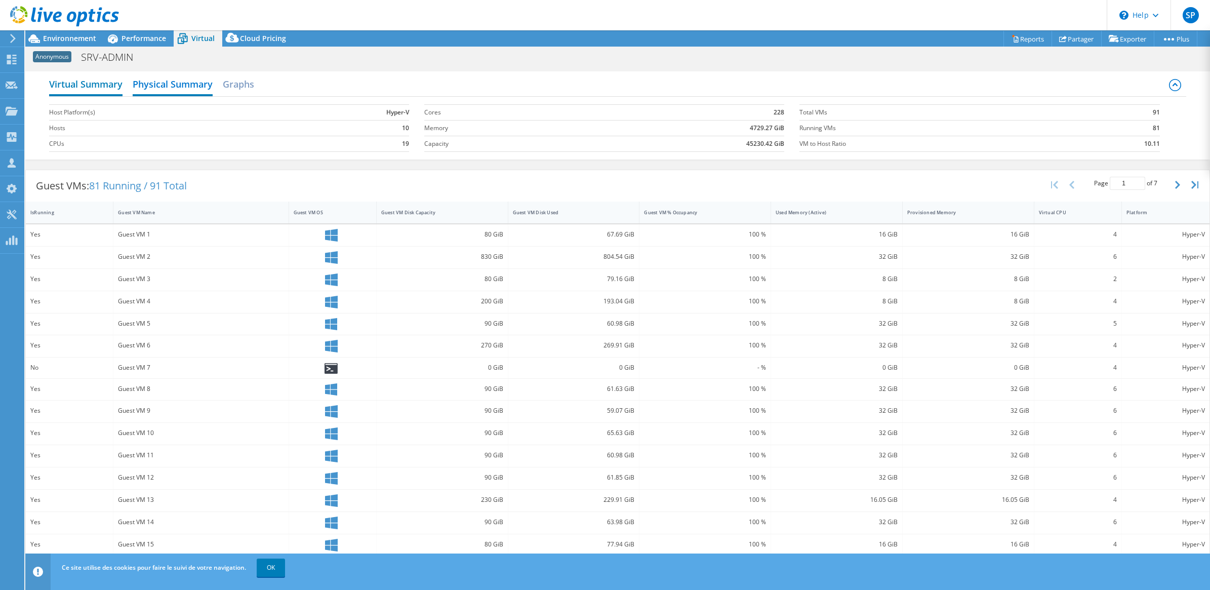
click at [109, 91] on h2 "Virtual Summary" at bounding box center [85, 85] width 73 height 22
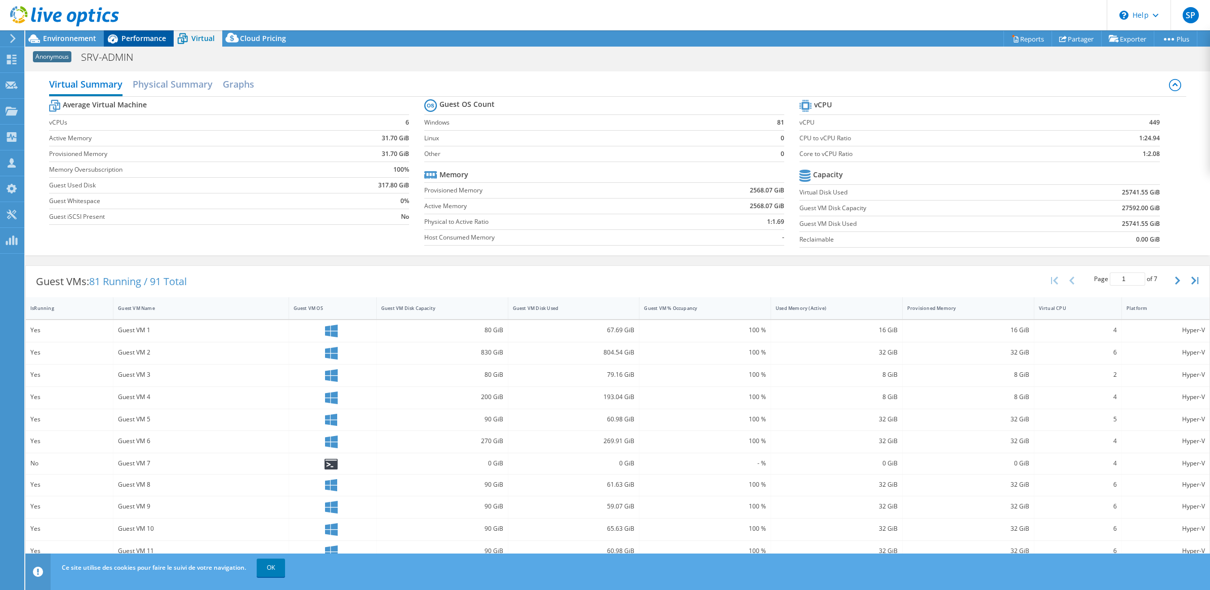
click at [137, 39] on span "Performance" at bounding box center [144, 38] width 45 height 10
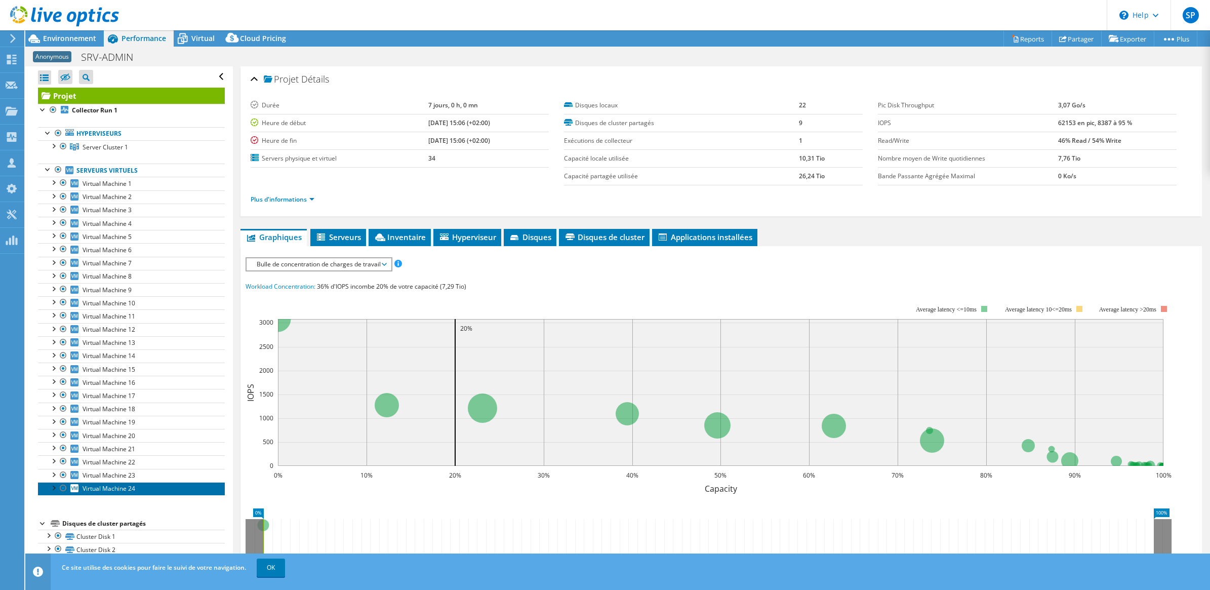
click at [106, 487] on link "Virtual Machine 24" at bounding box center [131, 488] width 187 height 13
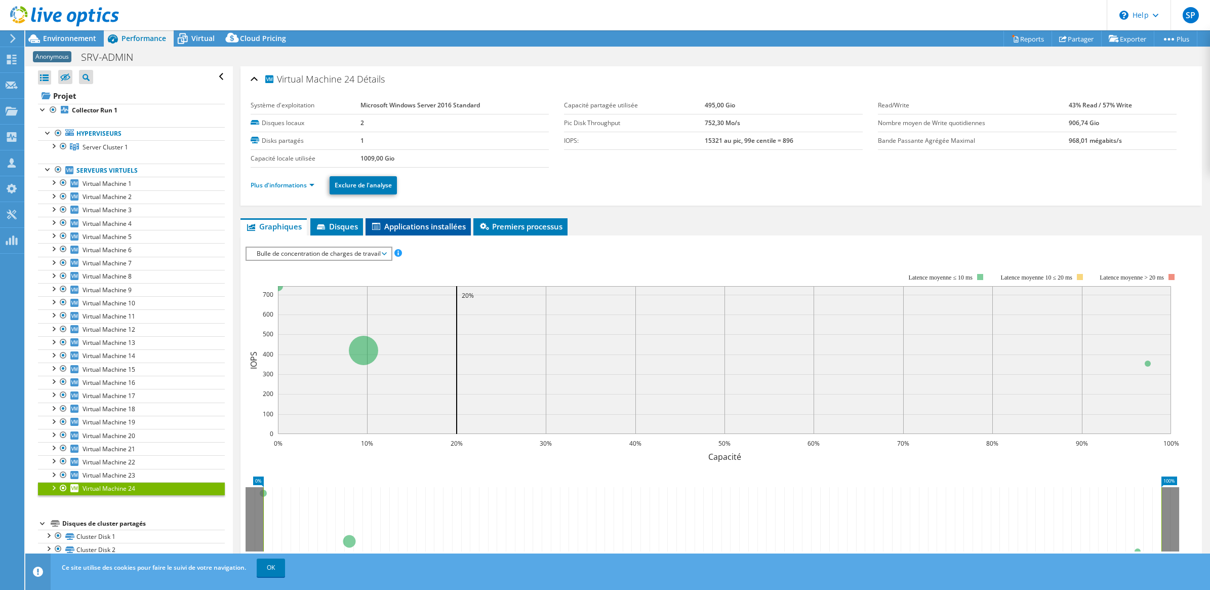
click at [426, 228] on span "Applications installées" at bounding box center [418, 226] width 95 height 10
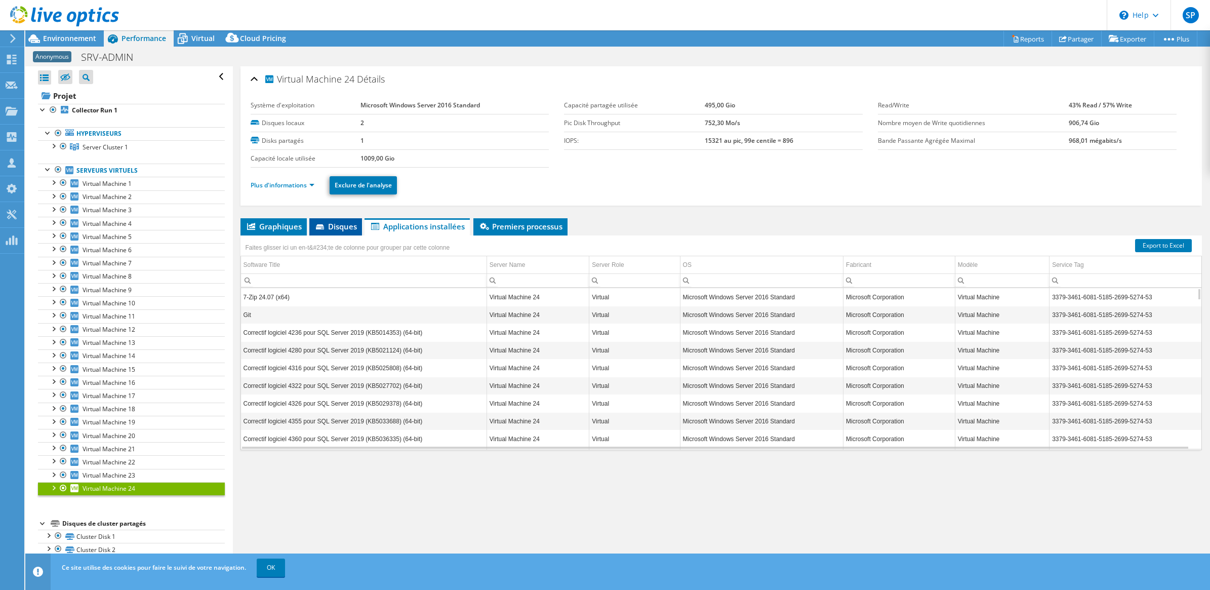
click at [338, 227] on span "Disques" at bounding box center [335, 226] width 43 height 10
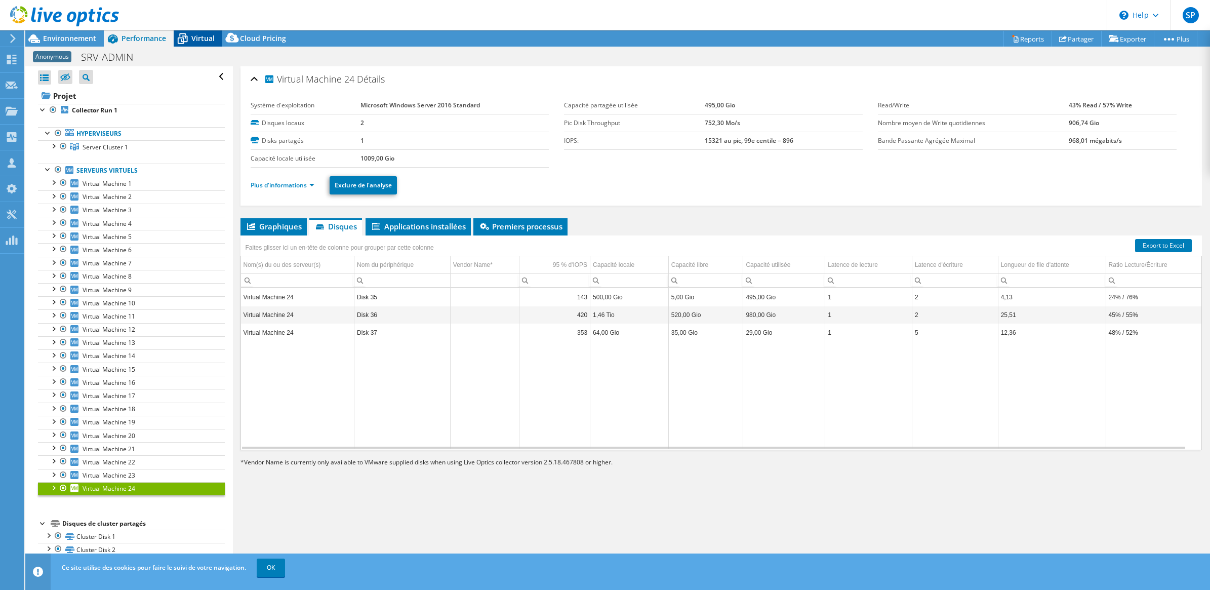
click at [200, 36] on span "Virtual" at bounding box center [202, 38] width 23 height 10
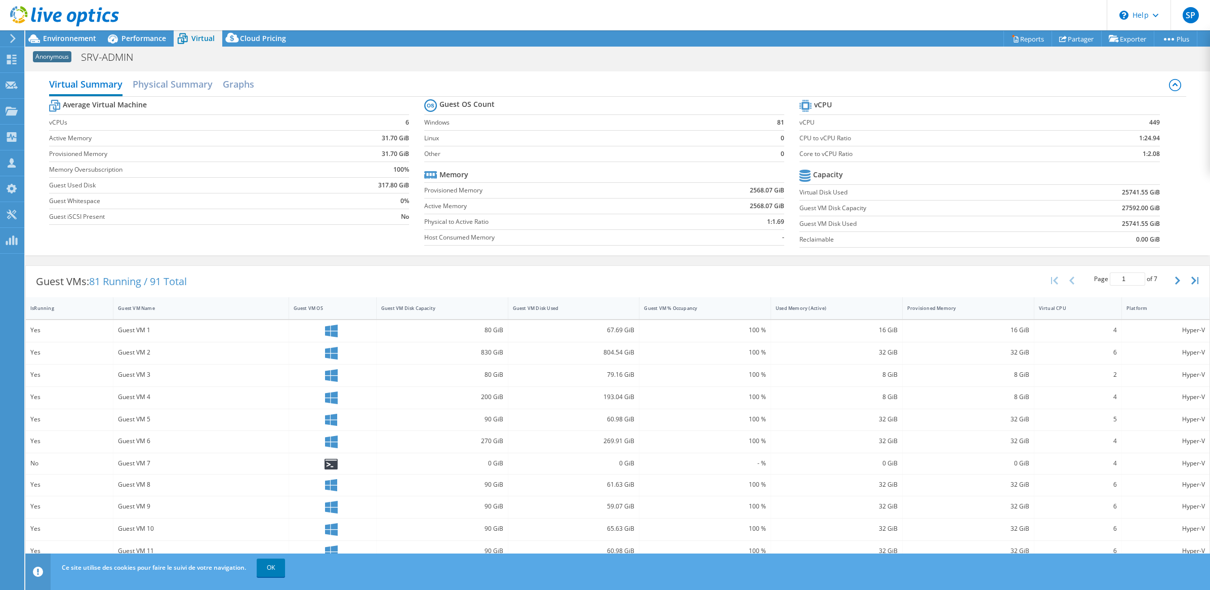
scroll to position [90, 0]
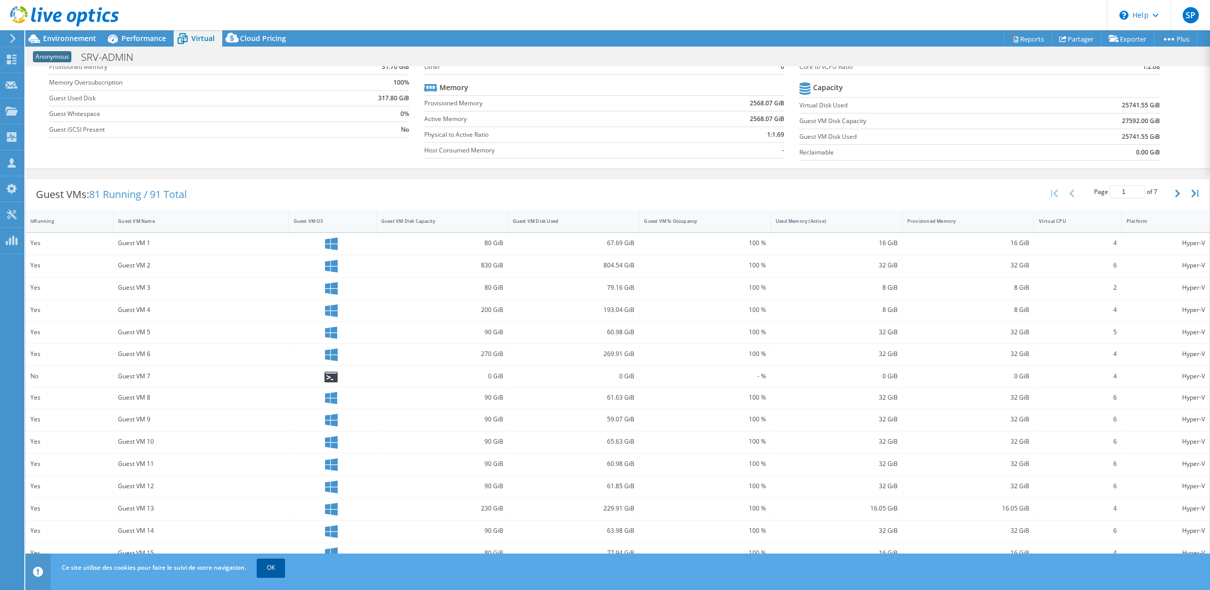
click at [281, 571] on link "OK" at bounding box center [271, 567] width 28 height 18
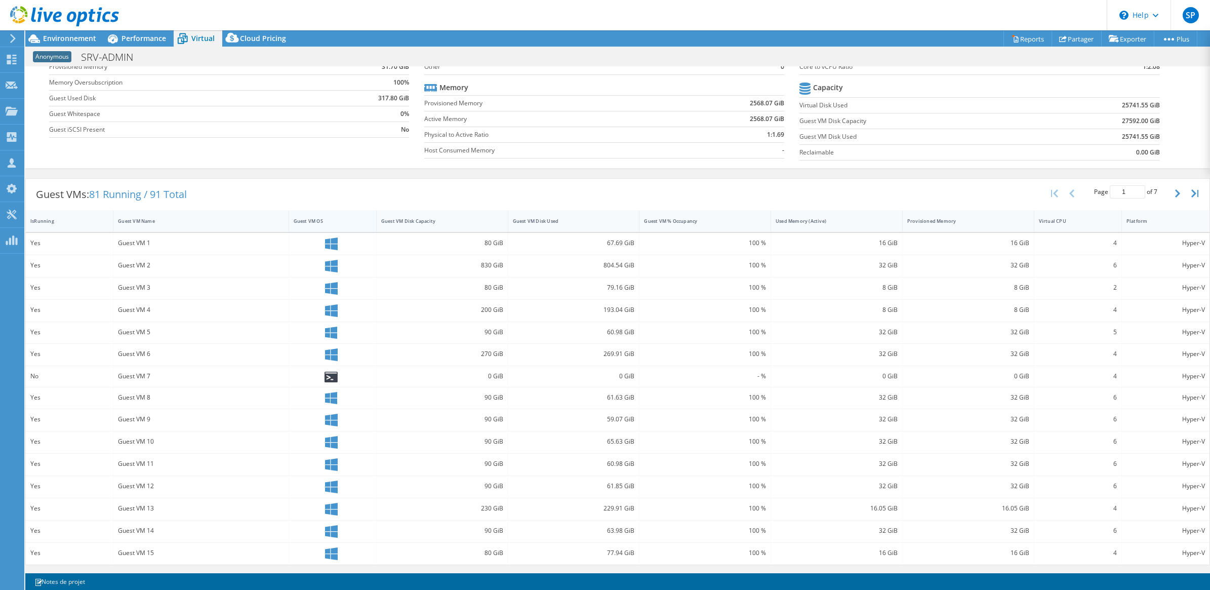
click at [317, 219] on div "Guest VM OS" at bounding box center [327, 221] width 66 height 7
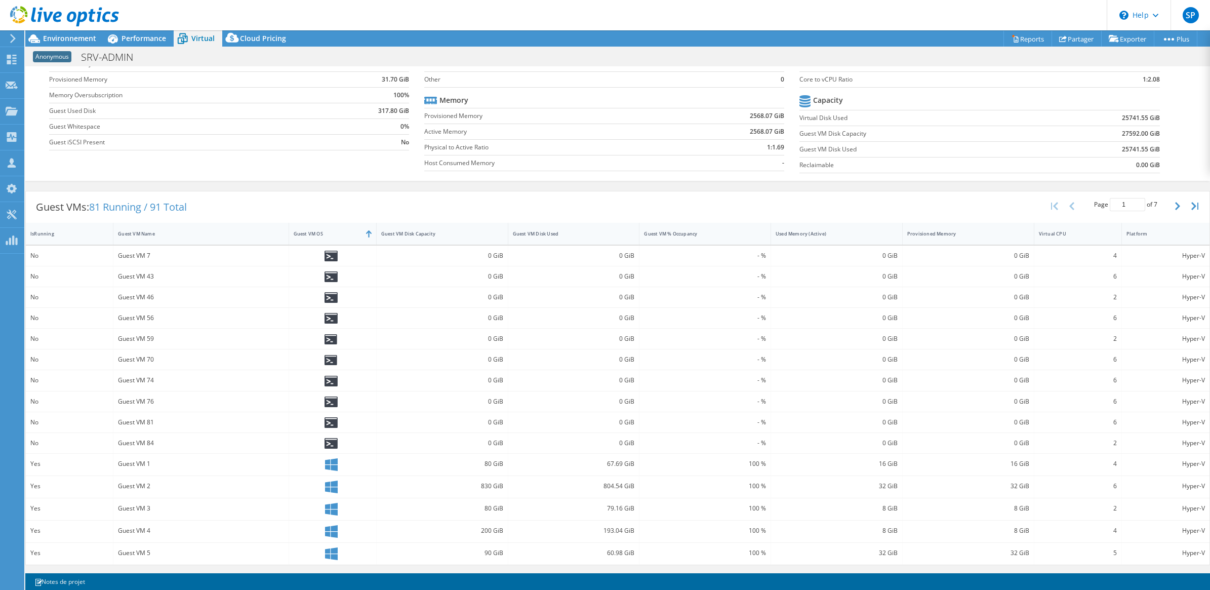
scroll to position [76, 0]
click at [390, 232] on div "Guest VM Disk Capacity" at bounding box center [436, 233] width 110 height 7
click at [522, 232] on div "Guest VM Disk Used" at bounding box center [568, 233] width 110 height 7
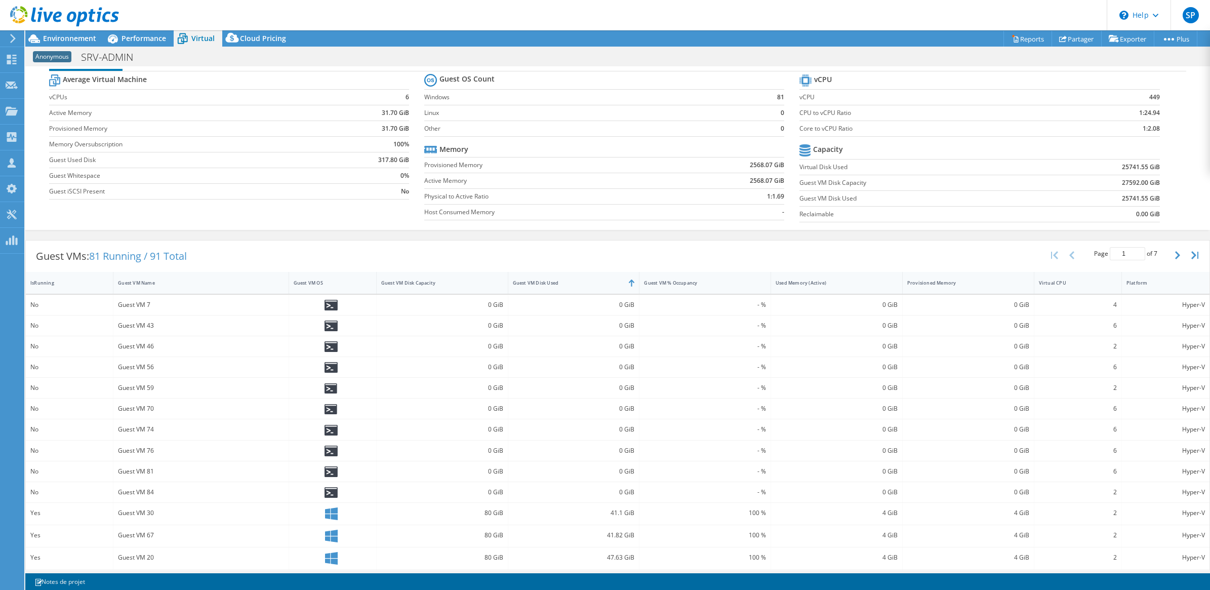
scroll to position [0, 0]
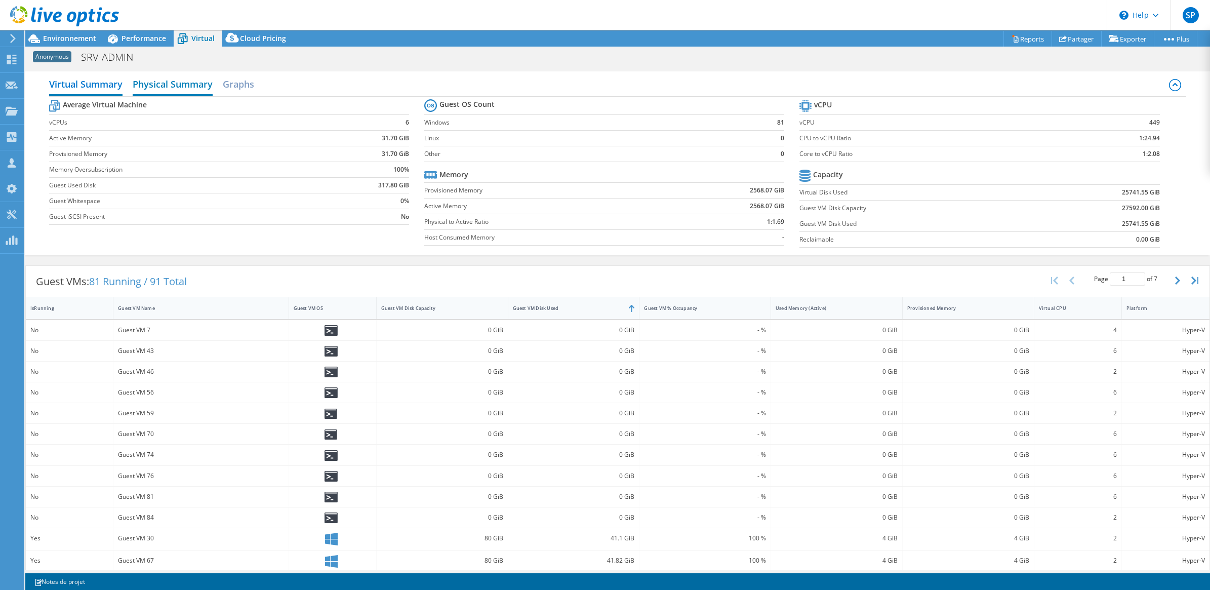
click at [185, 87] on h2 "Physical Summary" at bounding box center [173, 85] width 80 height 22
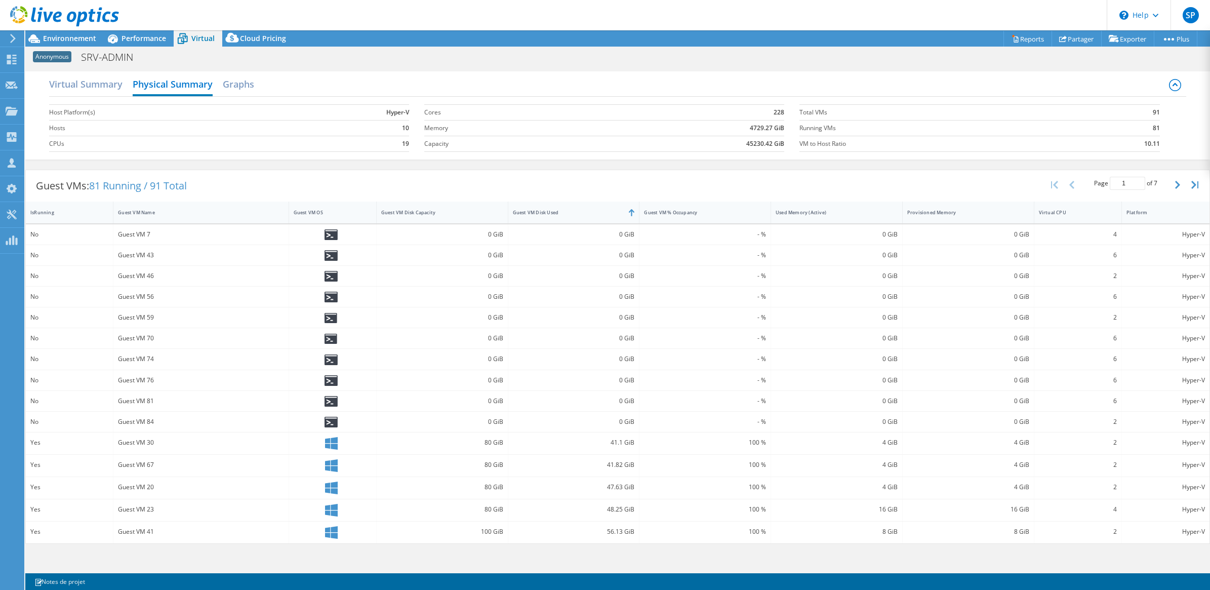
click at [257, 85] on div "Virtual Summary Physical Summary Graphs" at bounding box center [617, 85] width 1137 height 23
click at [252, 86] on h2 "Graphs" at bounding box center [238, 85] width 31 height 22
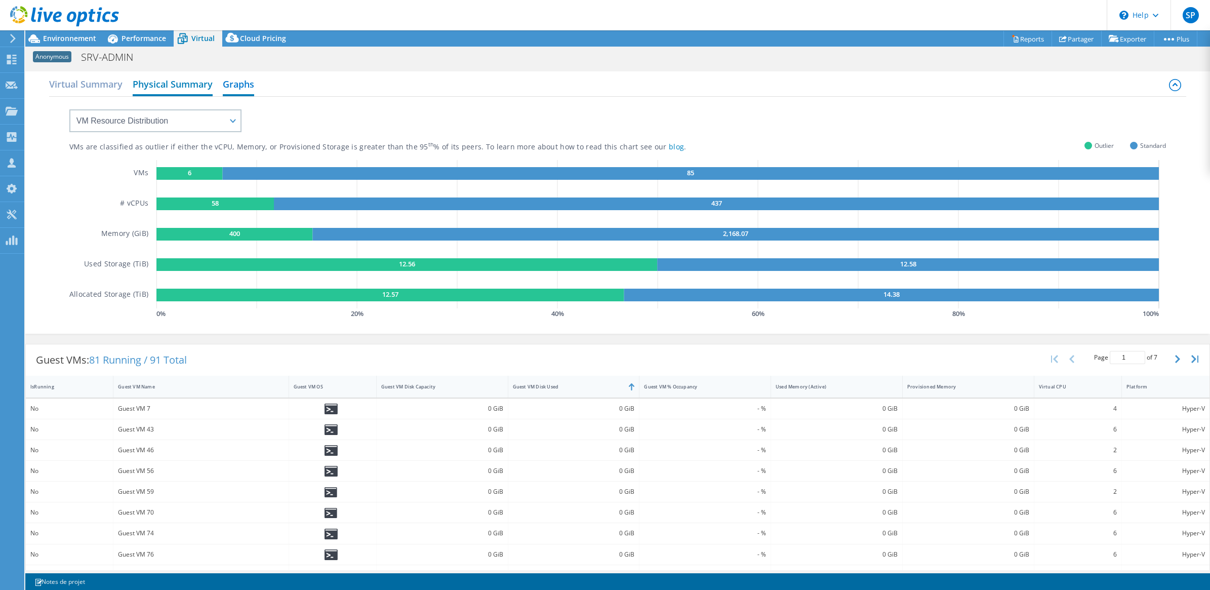
click at [164, 85] on h2 "Physical Summary" at bounding box center [173, 85] width 80 height 22
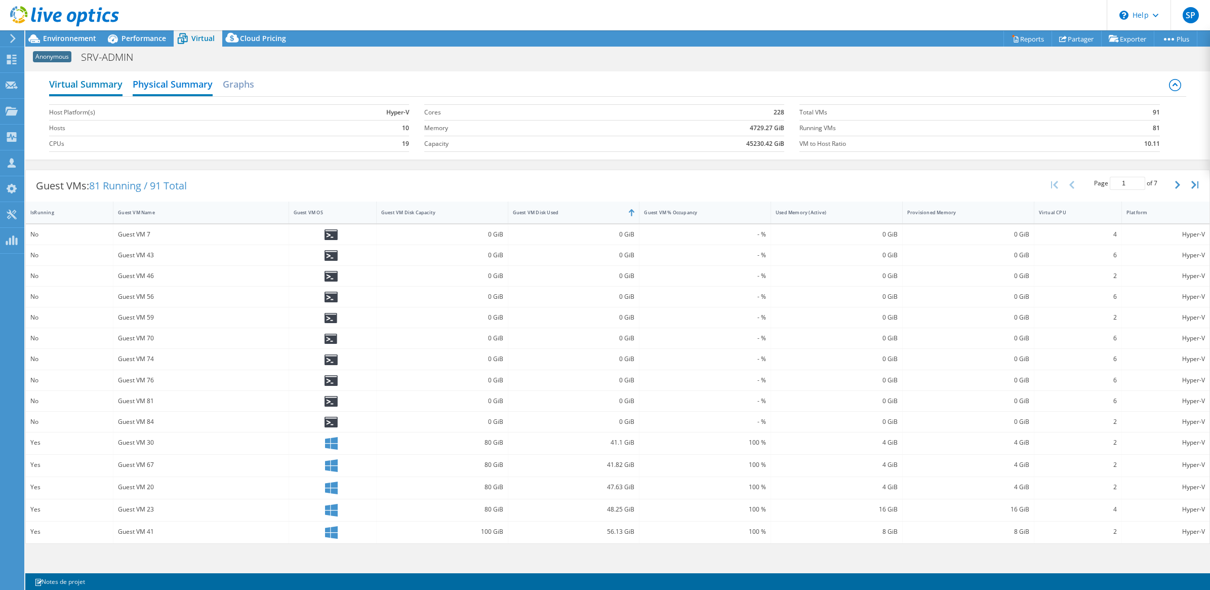
click at [100, 85] on h2 "Virtual Summary" at bounding box center [85, 85] width 73 height 22
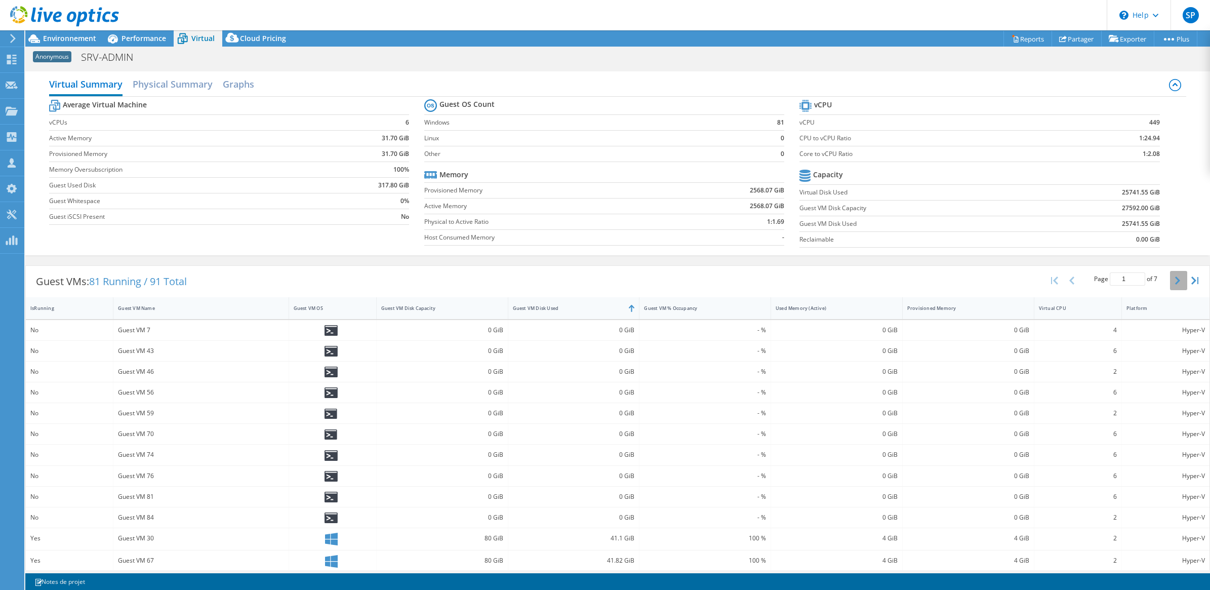
click at [1170, 285] on button "button" at bounding box center [1178, 280] width 17 height 19
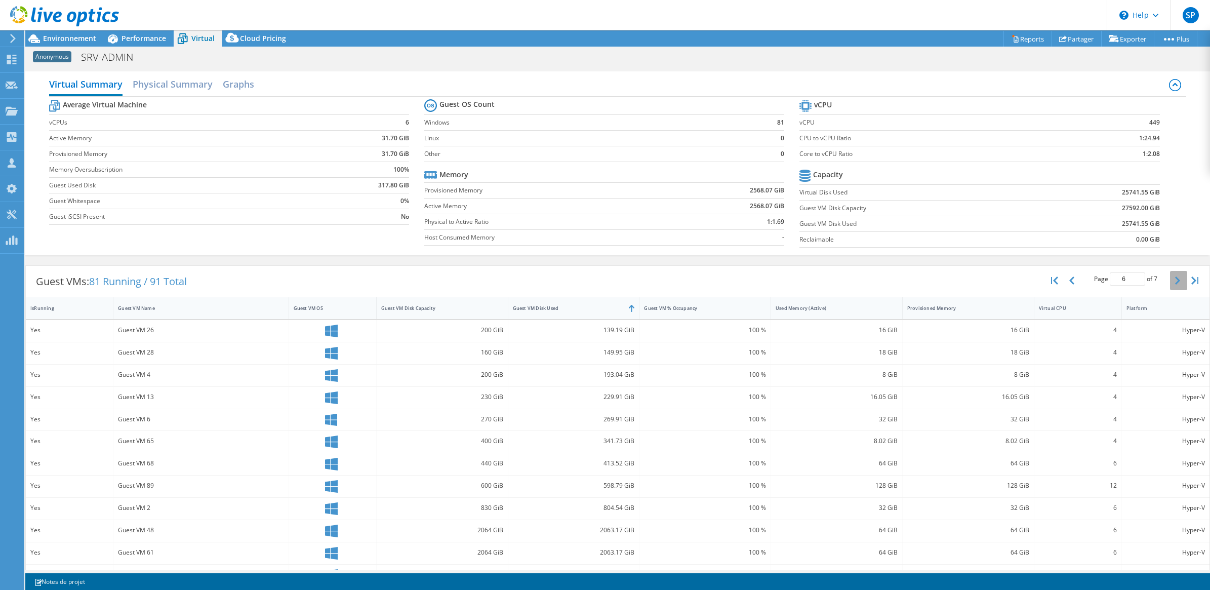
click at [1170, 285] on button "button" at bounding box center [1178, 280] width 17 height 19
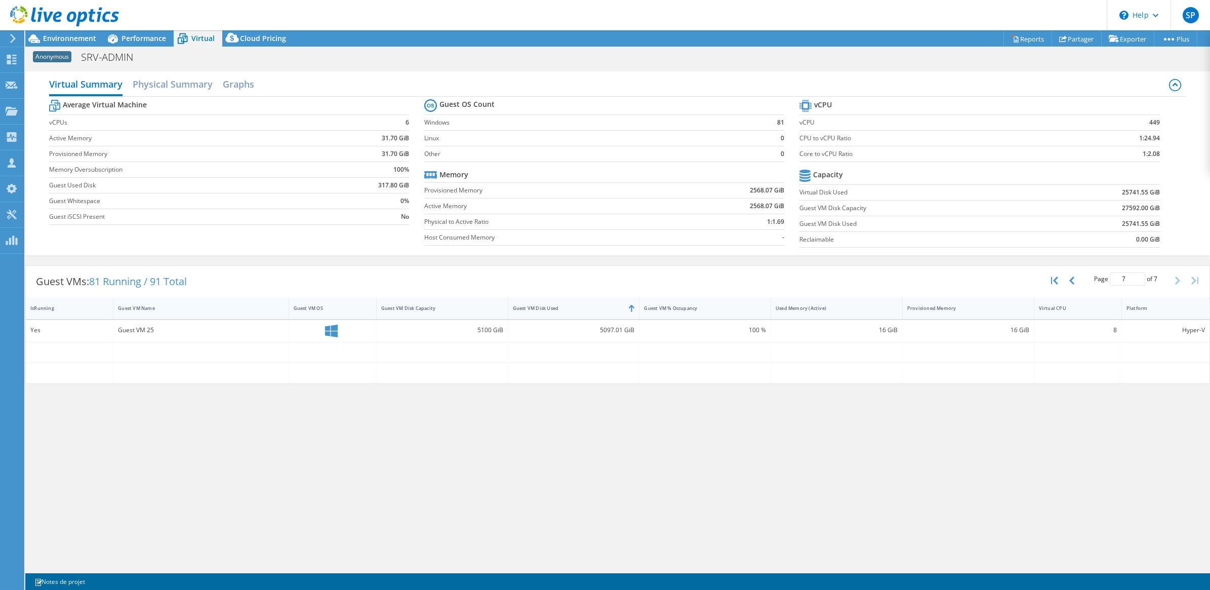
click at [150, 309] on div "Guest VM Name" at bounding box center [194, 308] width 153 height 7
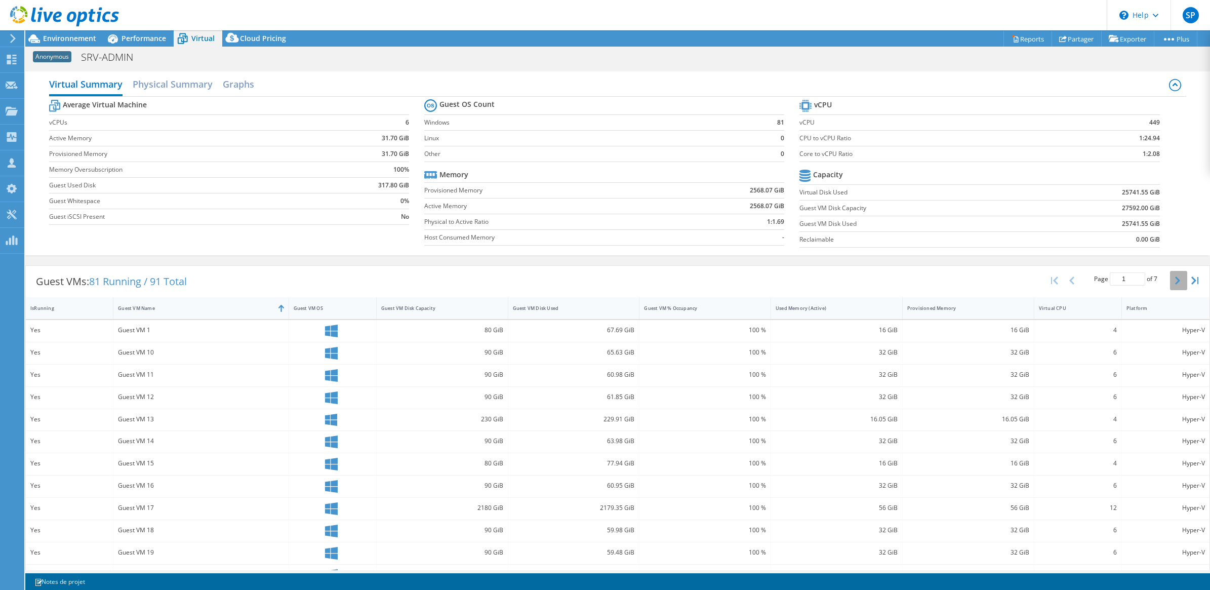
click at [1170, 281] on button "button" at bounding box center [1178, 280] width 17 height 19
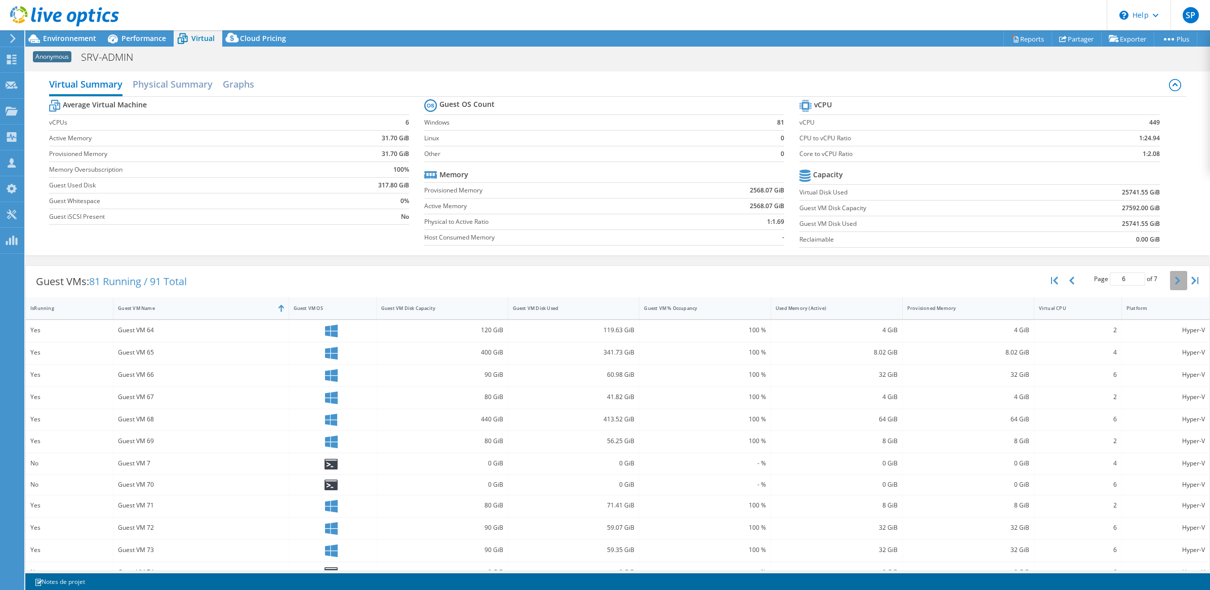
click at [1170, 281] on button "button" at bounding box center [1178, 280] width 17 height 19
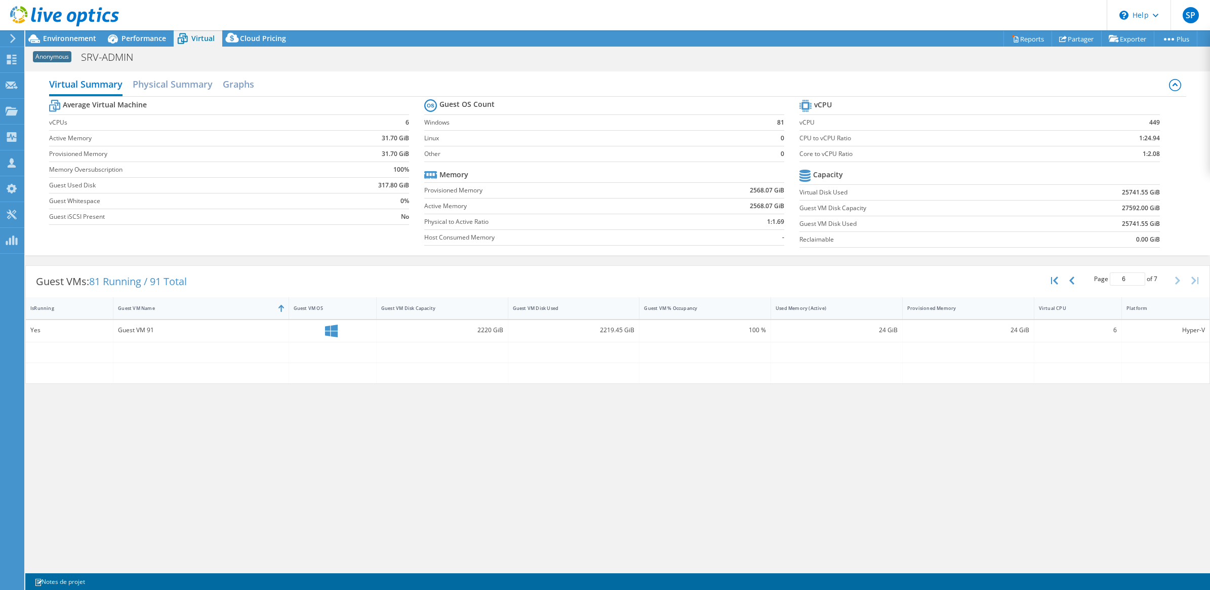
type input "7"
